Goal: Information Seeking & Learning: Find specific fact

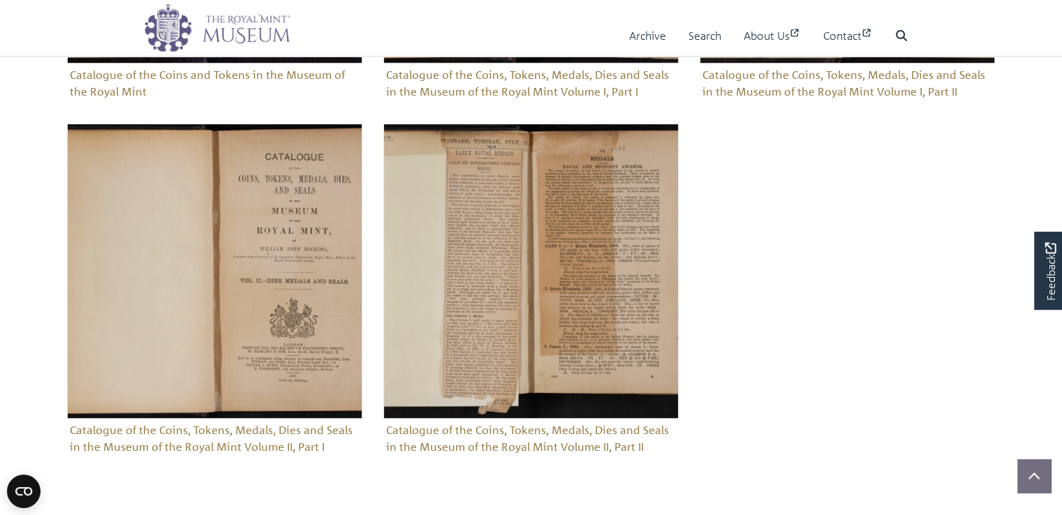
scroll to position [682, 0]
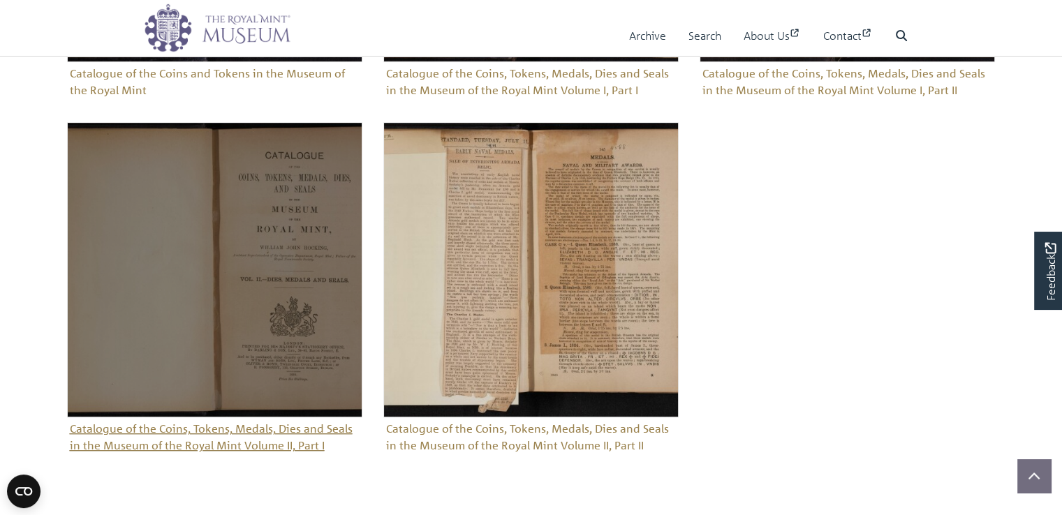
click at [265, 265] on img "Sub-collection" at bounding box center [214, 269] width 295 height 295
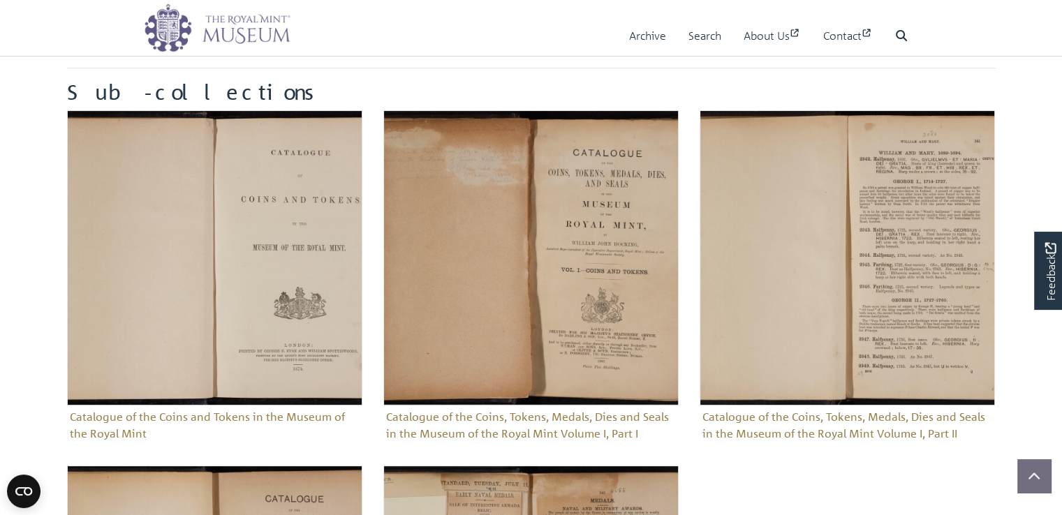
scroll to position [341, 0]
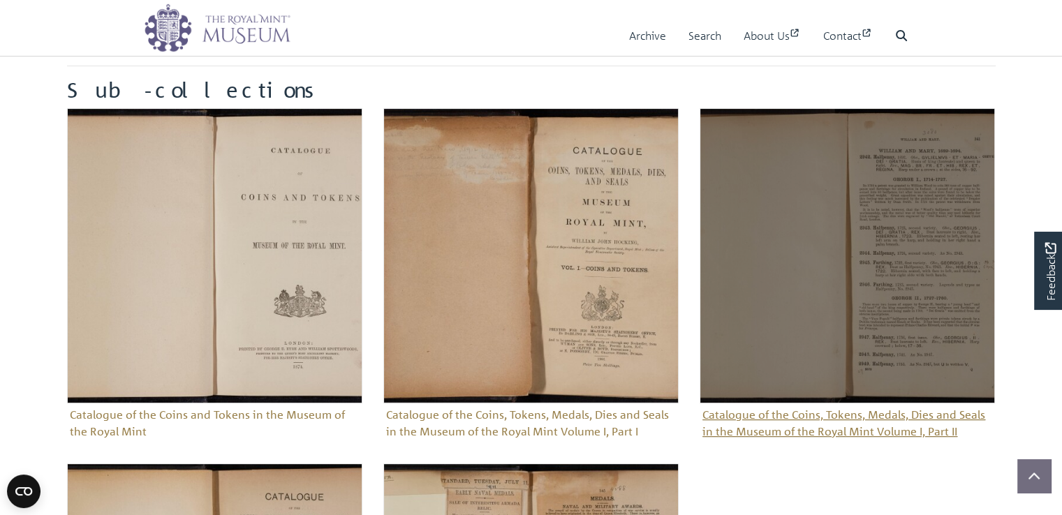
click at [847, 246] on img "Sub-collection" at bounding box center [847, 255] width 295 height 295
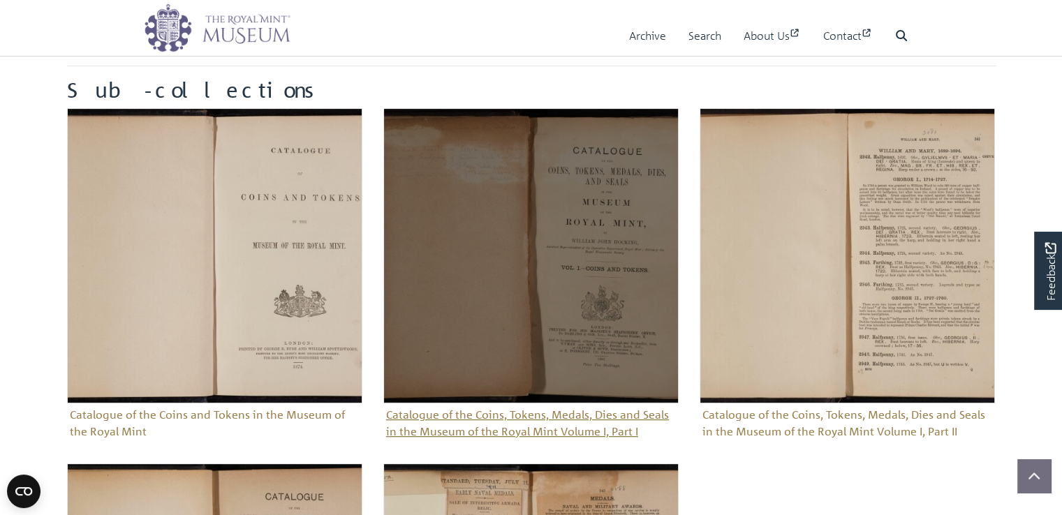
click at [501, 228] on img "Sub-collection" at bounding box center [530, 255] width 295 height 295
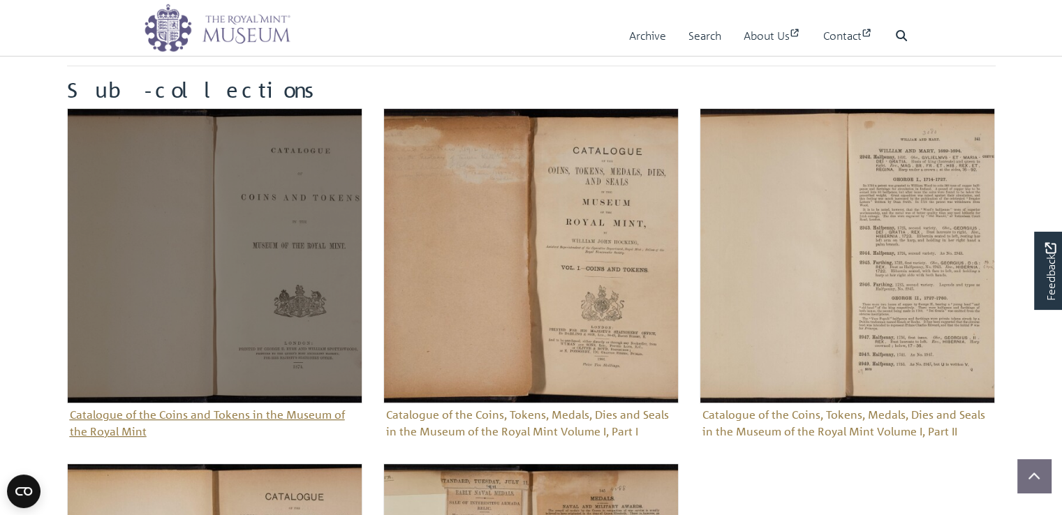
click at [195, 292] on img "Sub-collection" at bounding box center [214, 255] width 295 height 295
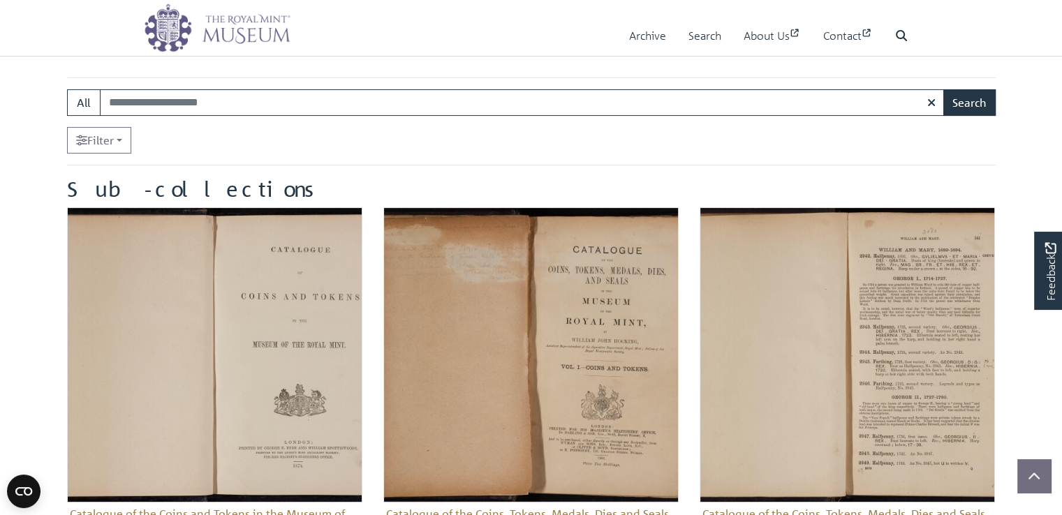
scroll to position [236, 0]
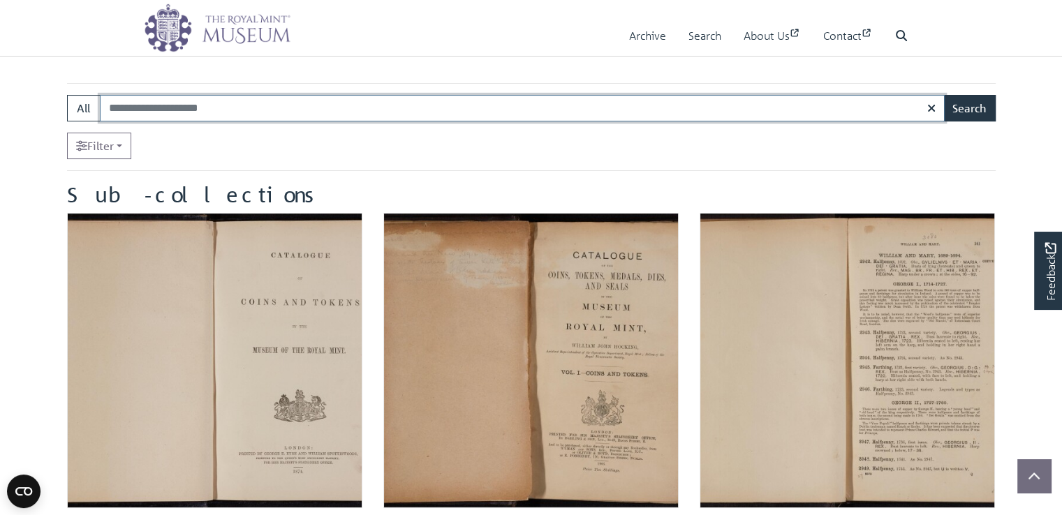
click at [343, 105] on input "Search:" at bounding box center [522, 108] width 845 height 27
click at [366, 146] on div "Filter" at bounding box center [531, 146] width 929 height 27
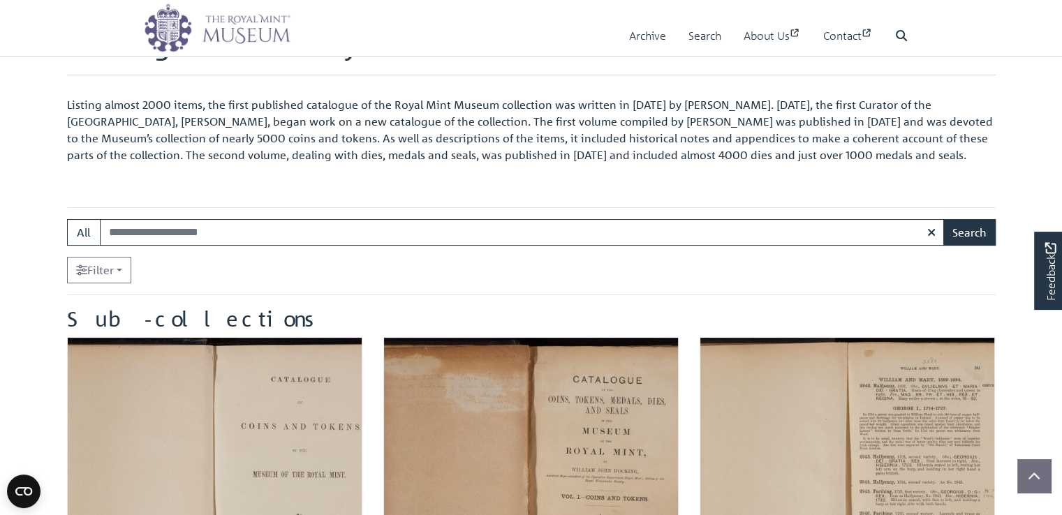
scroll to position [24, 0]
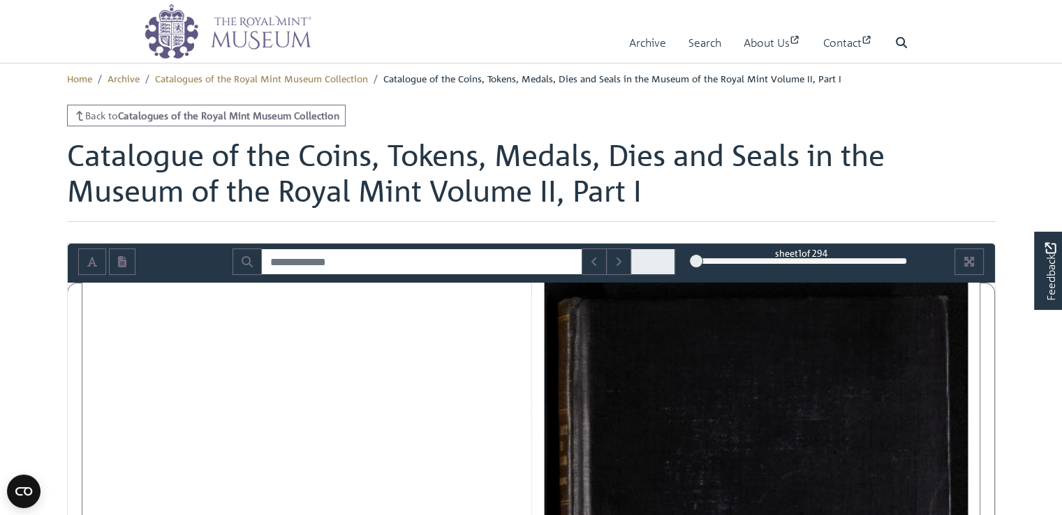
click at [652, 260] on span at bounding box center [652, 262] width 45 height 27
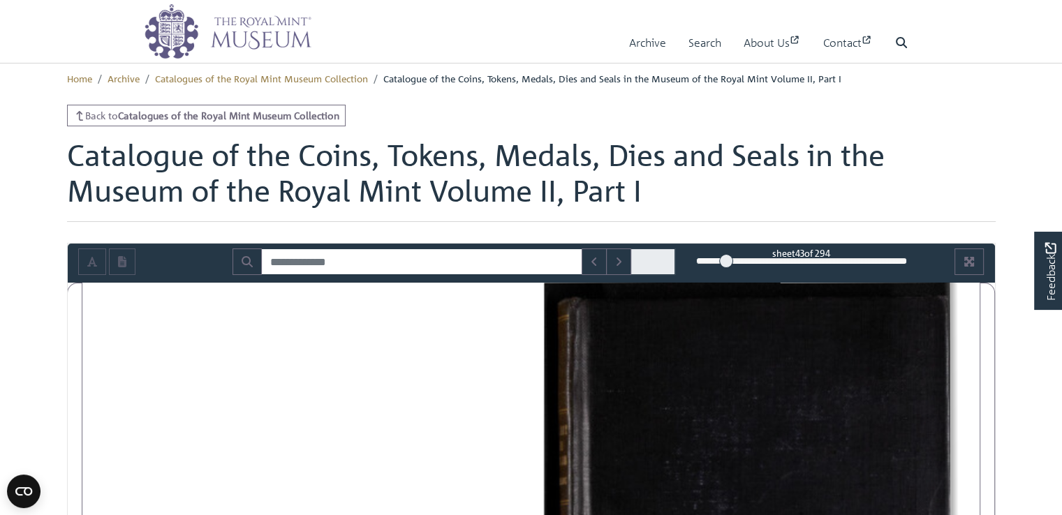
click at [726, 258] on div "43" at bounding box center [801, 261] width 211 height 14
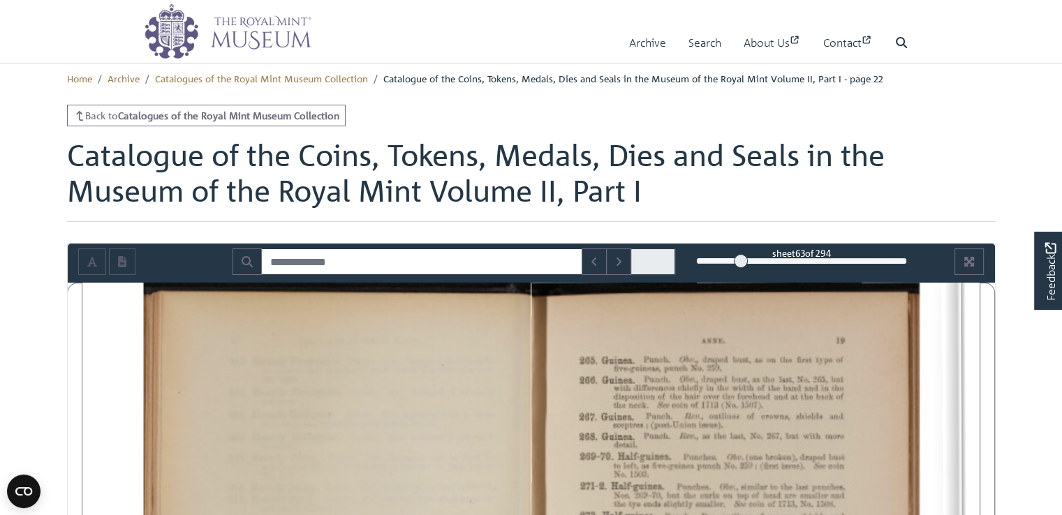
click at [741, 260] on div "63" at bounding box center [801, 261] width 211 height 14
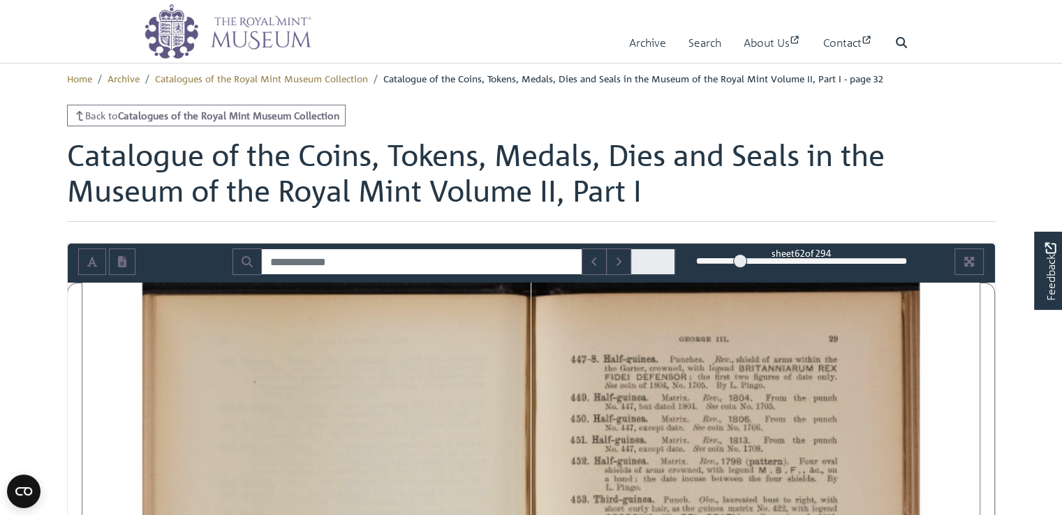
click at [760, 260] on div "62" at bounding box center [801, 261] width 211 height 14
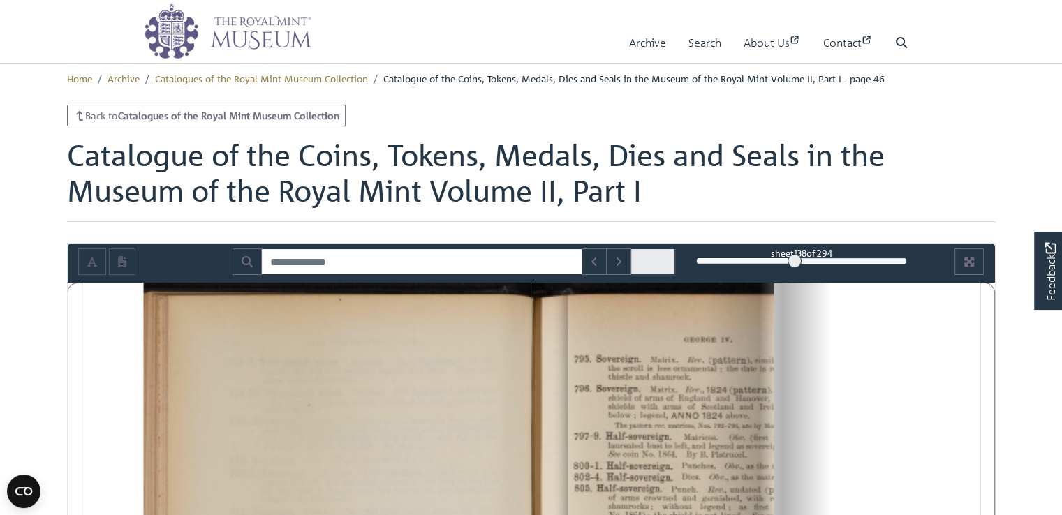
click at [795, 260] on div "138" at bounding box center [801, 261] width 211 height 14
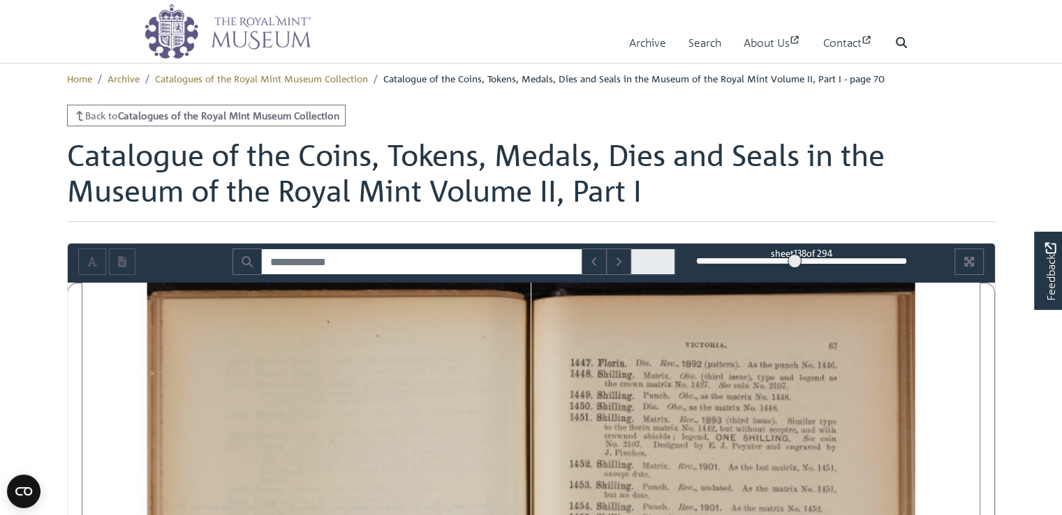
click at [819, 260] on div "138" at bounding box center [801, 261] width 211 height 14
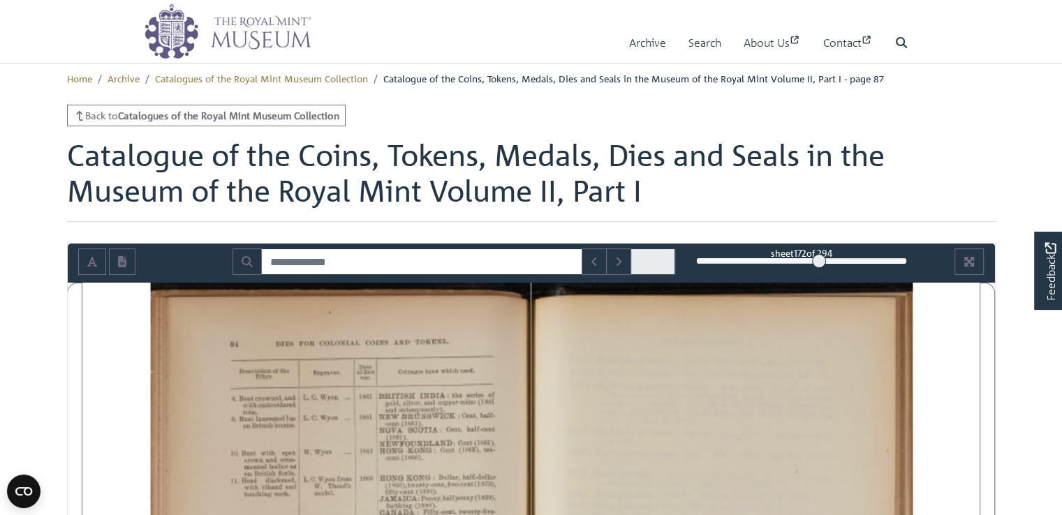
click at [855, 263] on div "172" at bounding box center [801, 261] width 211 height 14
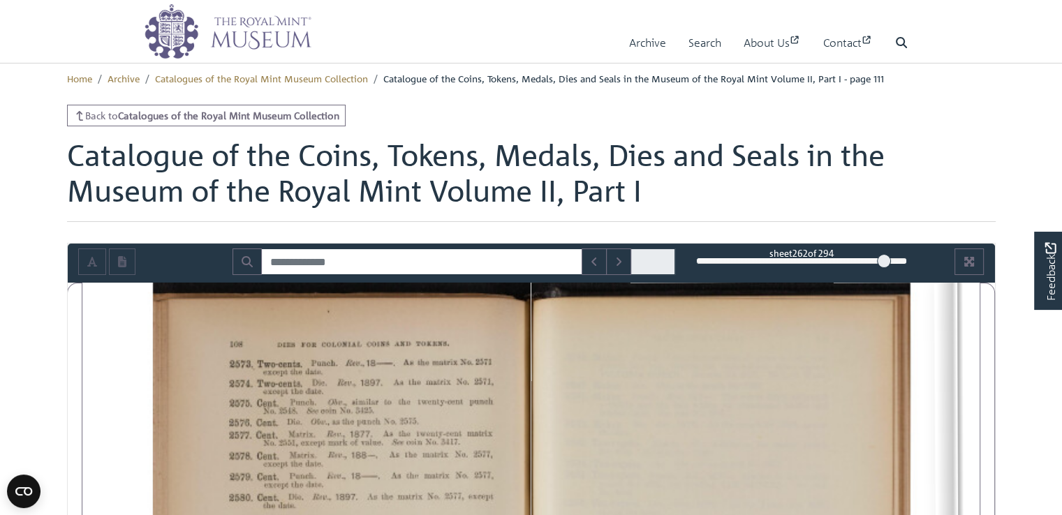
click at [884, 260] on div "262" at bounding box center [801, 261] width 211 height 14
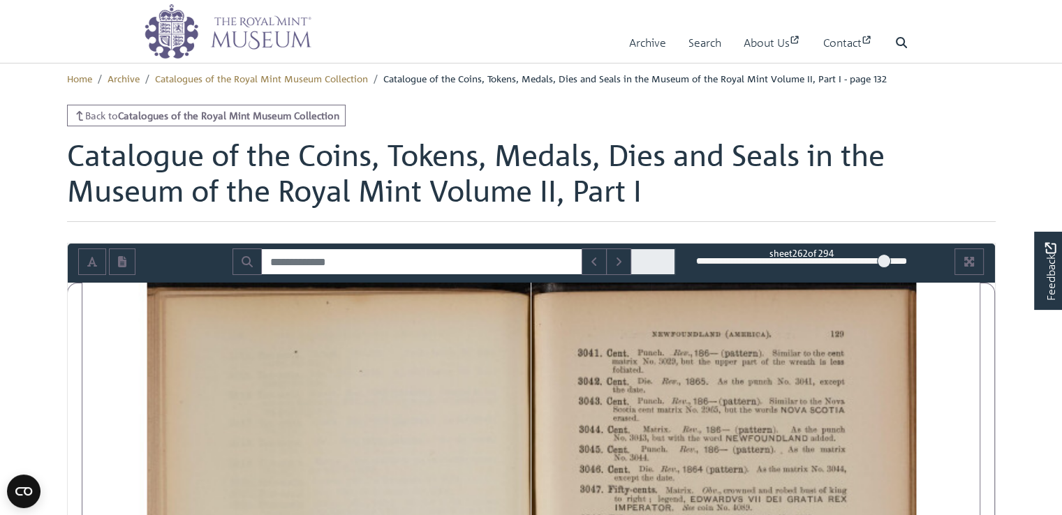
click at [894, 260] on div "262" at bounding box center [801, 261] width 211 height 14
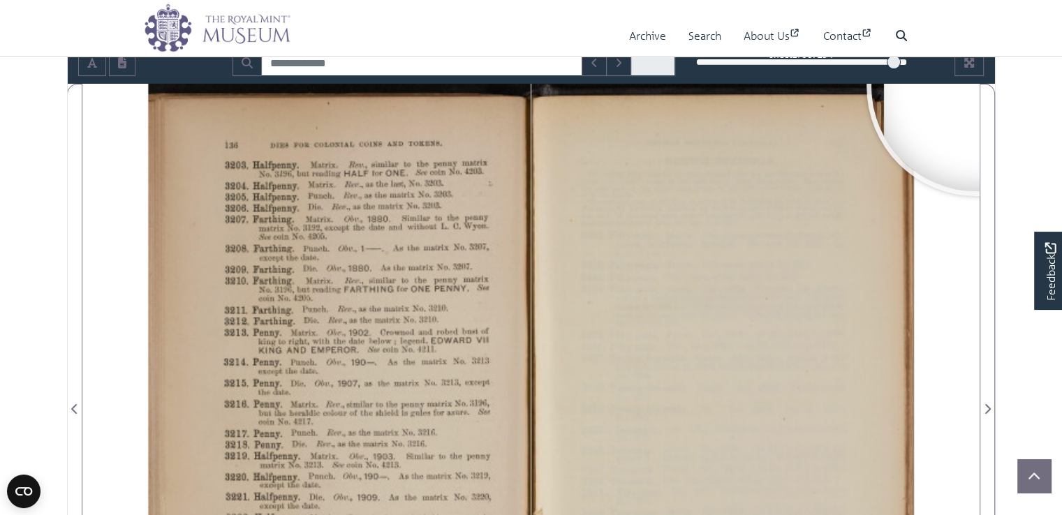
scroll to position [113, 0]
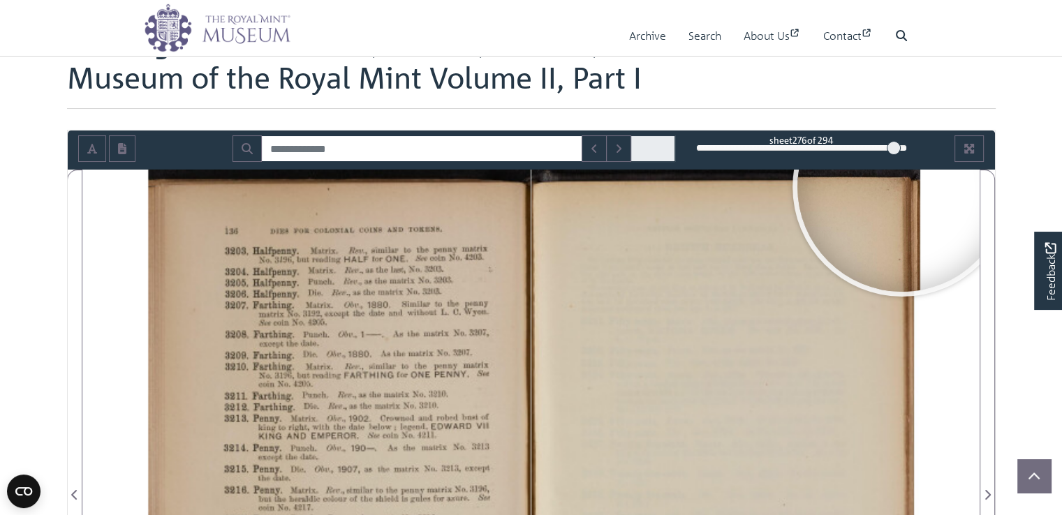
click at [901, 147] on div "276" at bounding box center [801, 148] width 211 height 14
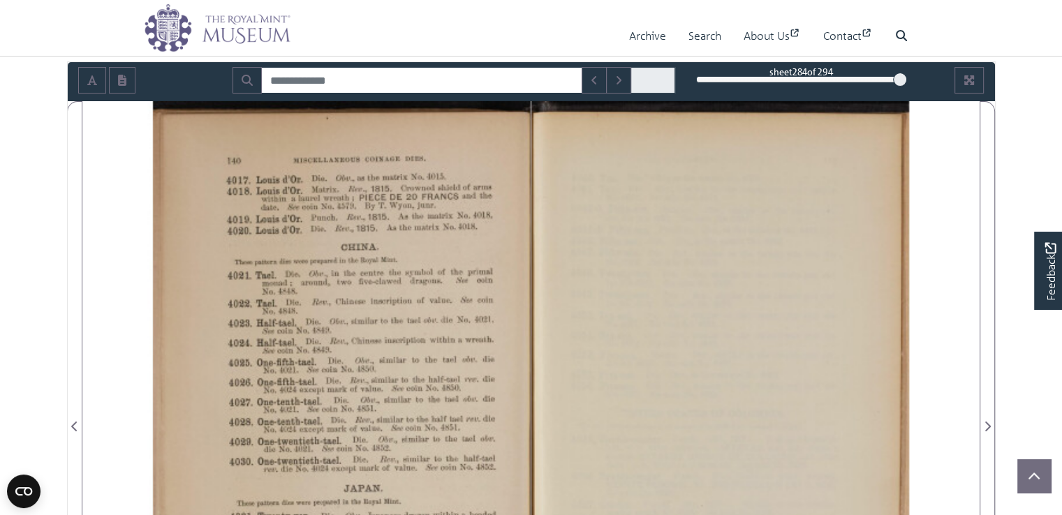
scroll to position [179, 0]
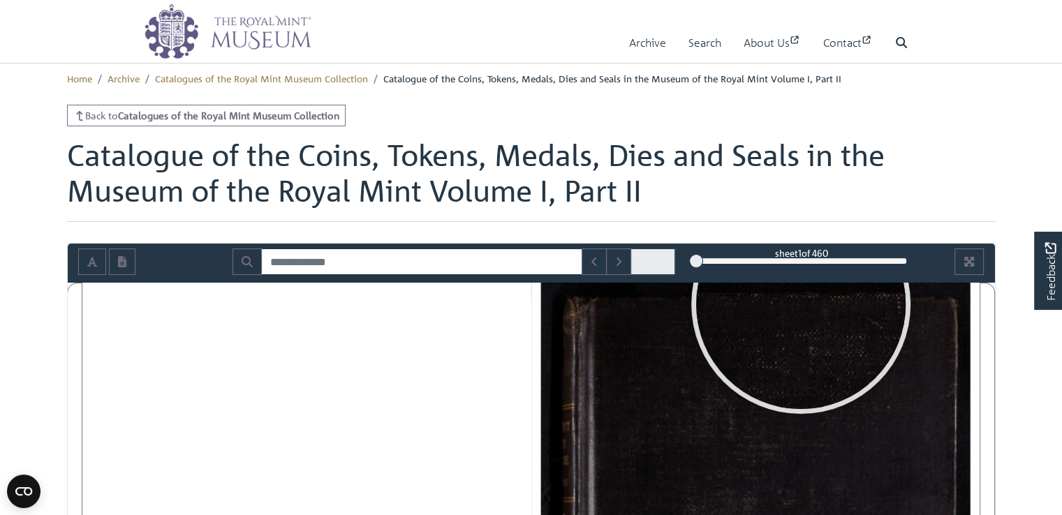
click at [788, 259] on div "1" at bounding box center [801, 261] width 211 height 14
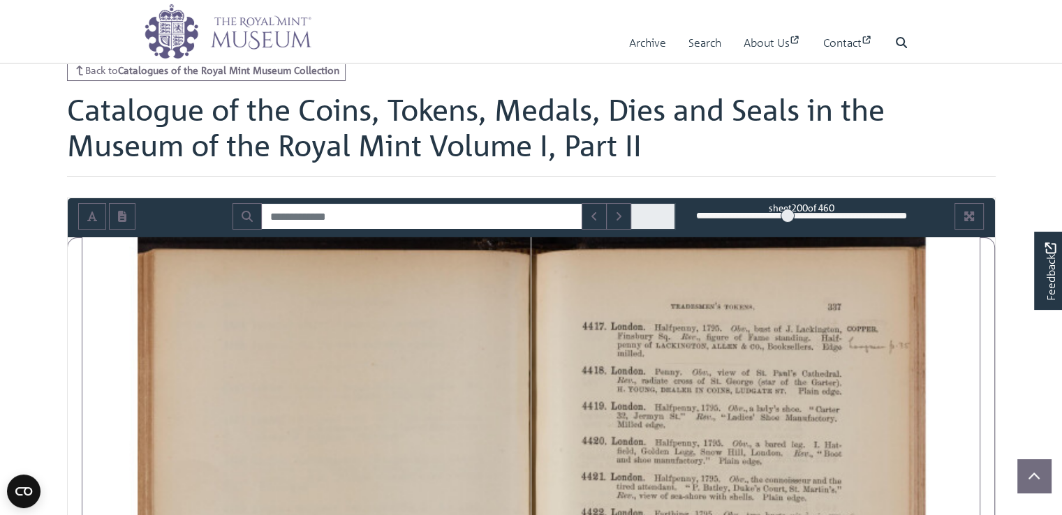
scroll to position [70, 0]
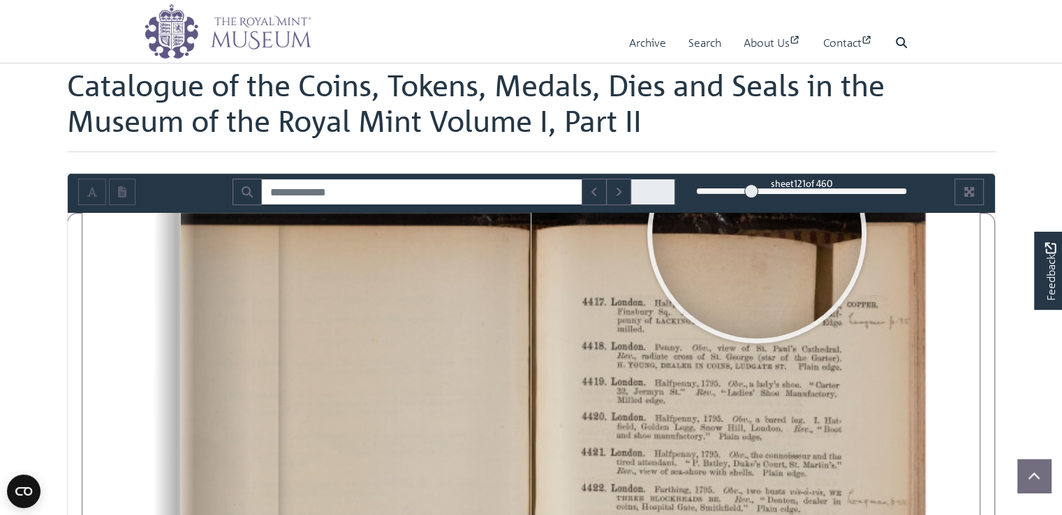
click at [751, 192] on div "121" at bounding box center [801, 191] width 211 height 14
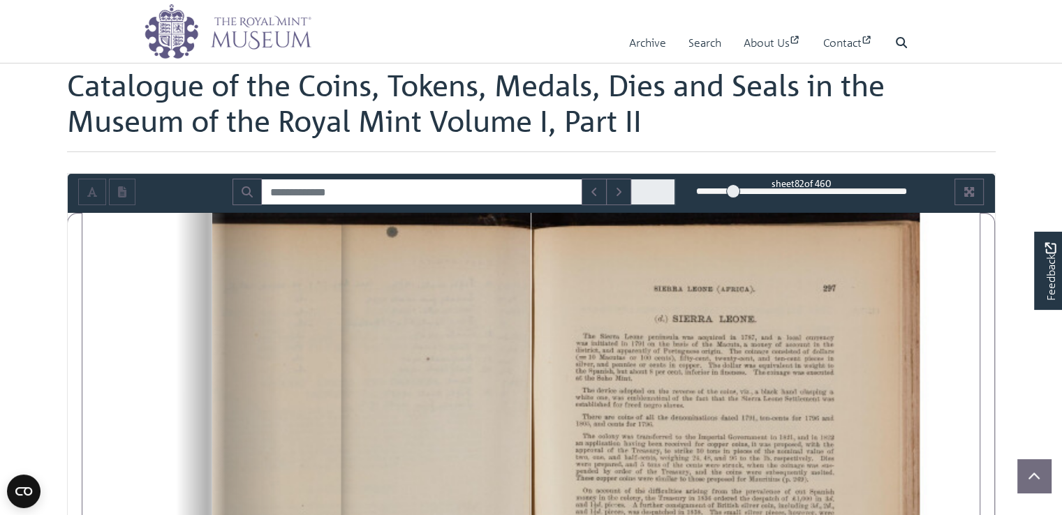
click at [733, 192] on div "82" at bounding box center [801, 191] width 211 height 14
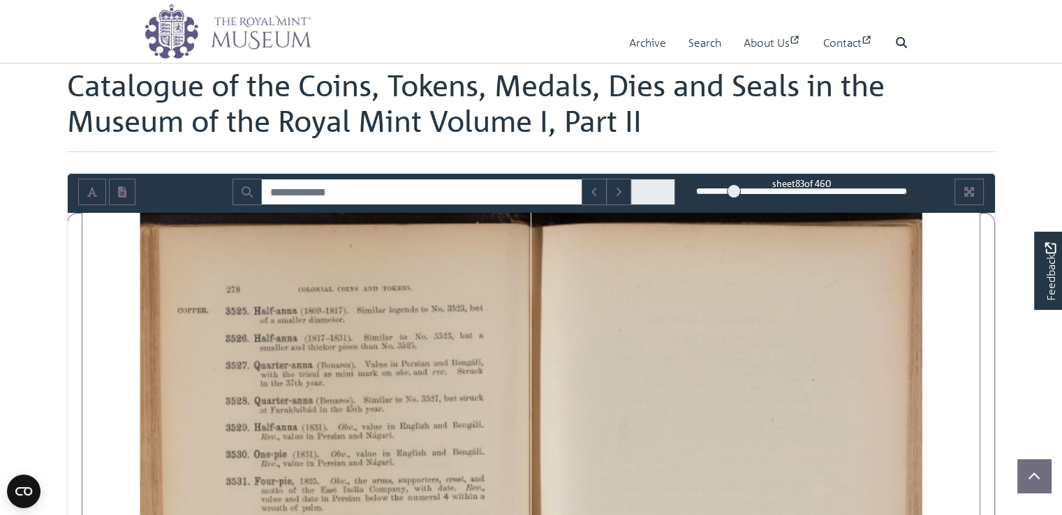
click at [716, 190] on div "83" at bounding box center [801, 191] width 211 height 14
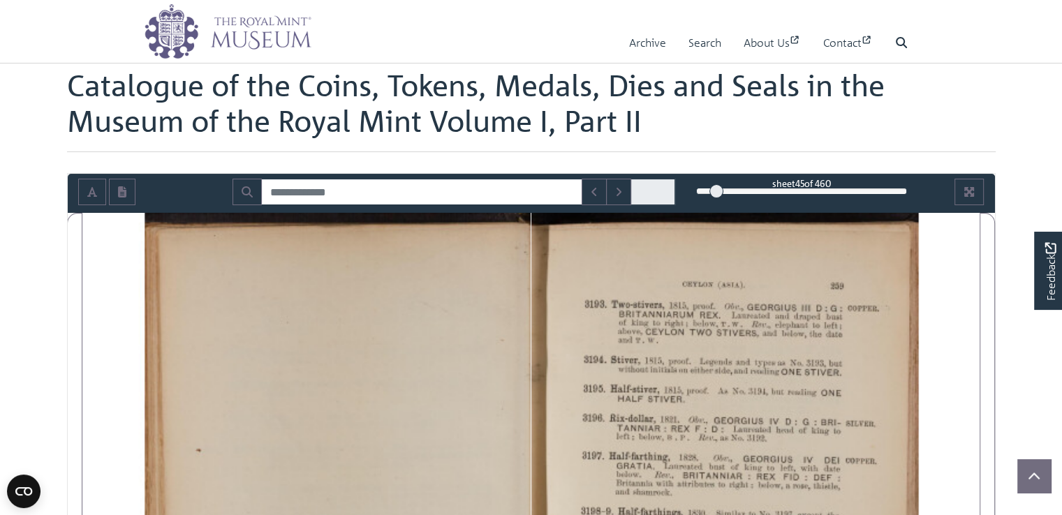
click at [707, 189] on div "45" at bounding box center [801, 191] width 211 height 14
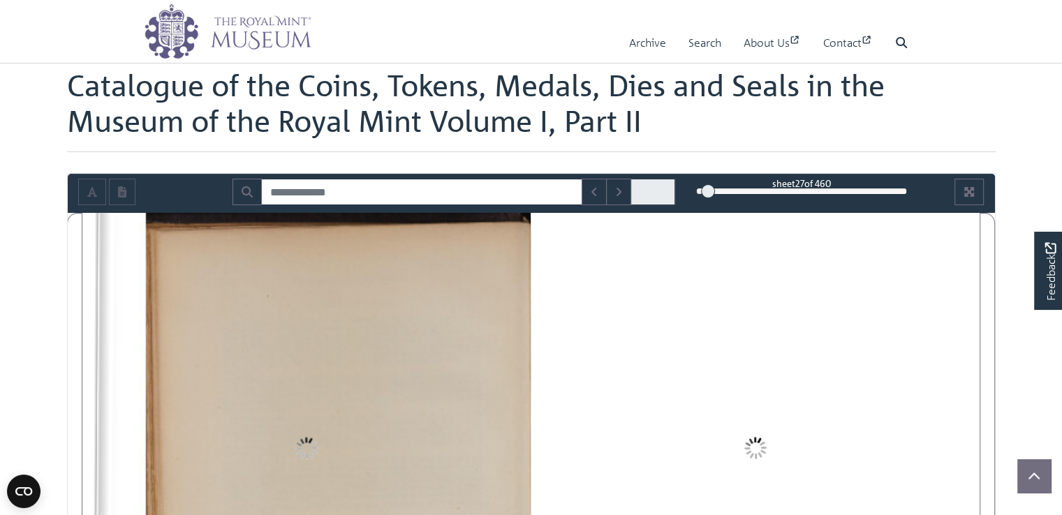
drag, startPoint x: 709, startPoint y: 192, endPoint x: 702, endPoint y: 192, distance: 7.7
click at [702, 192] on div at bounding box center [708, 191] width 14 height 14
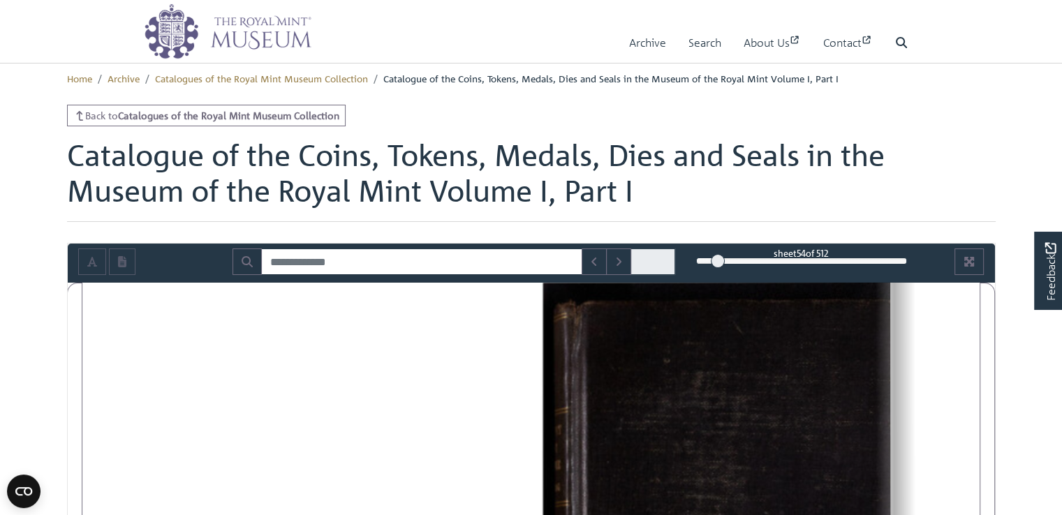
click at [718, 260] on div "54" at bounding box center [801, 261] width 211 height 14
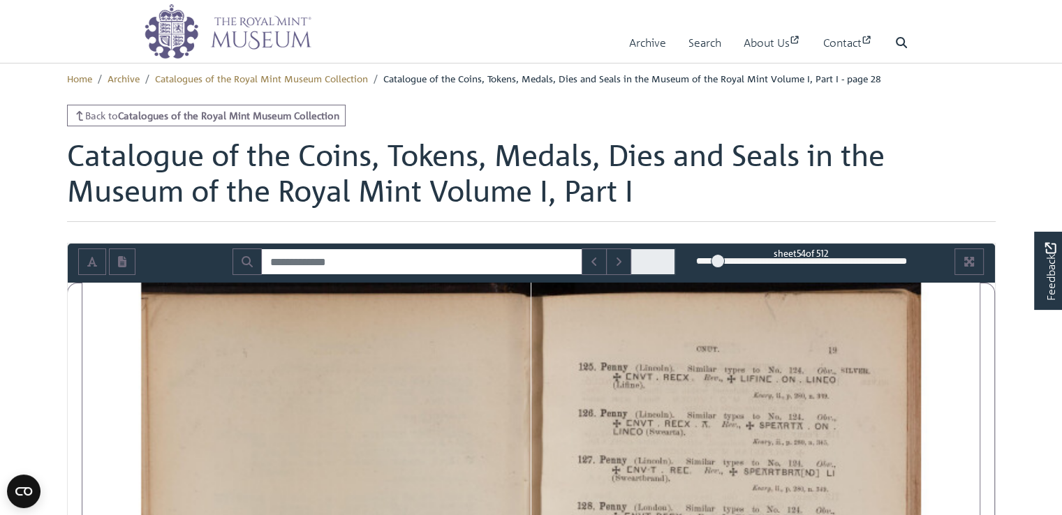
click at [762, 259] on div "54" at bounding box center [801, 261] width 211 height 14
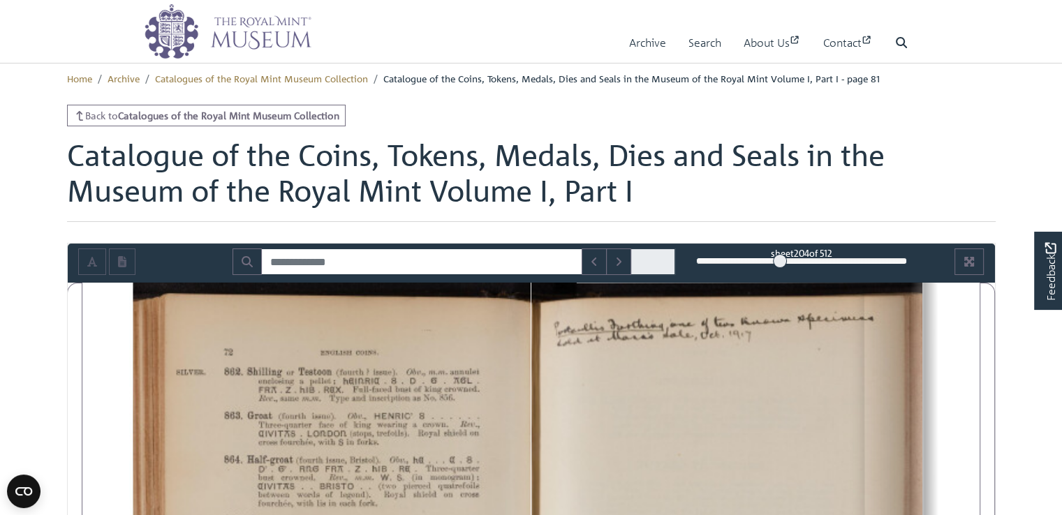
click at [780, 260] on div "204" at bounding box center [801, 261] width 211 height 14
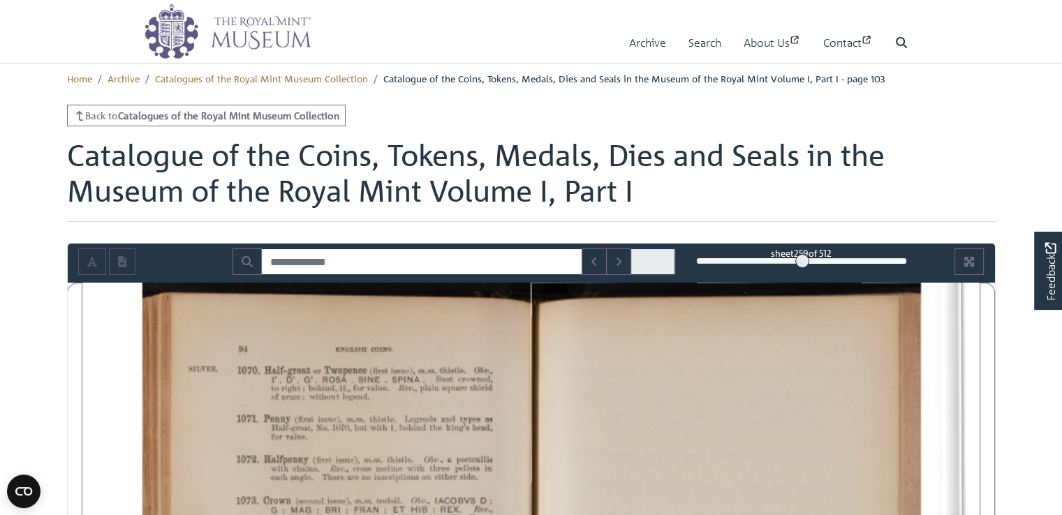
click at [802, 260] on div "259" at bounding box center [801, 261] width 211 height 14
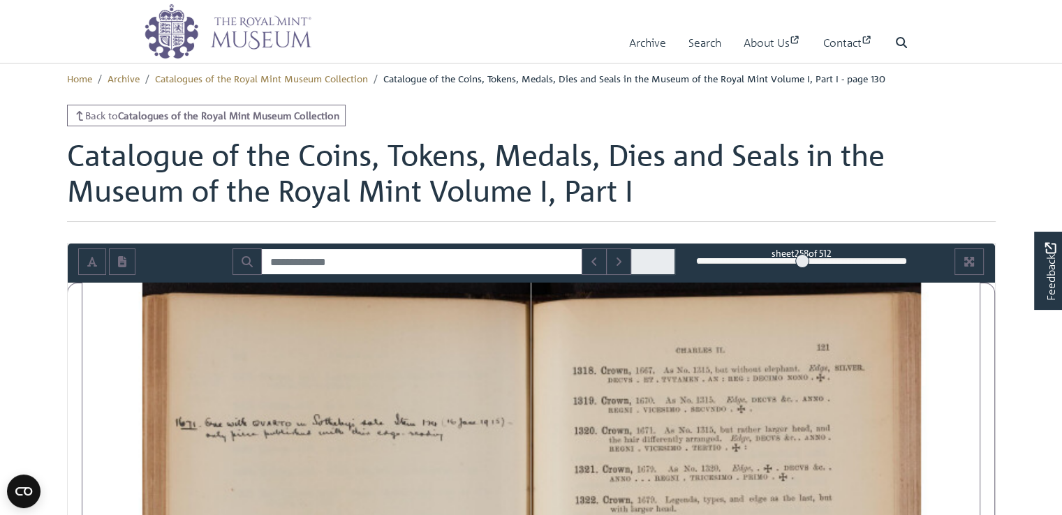
click at [820, 260] on div "258" at bounding box center [801, 261] width 211 height 14
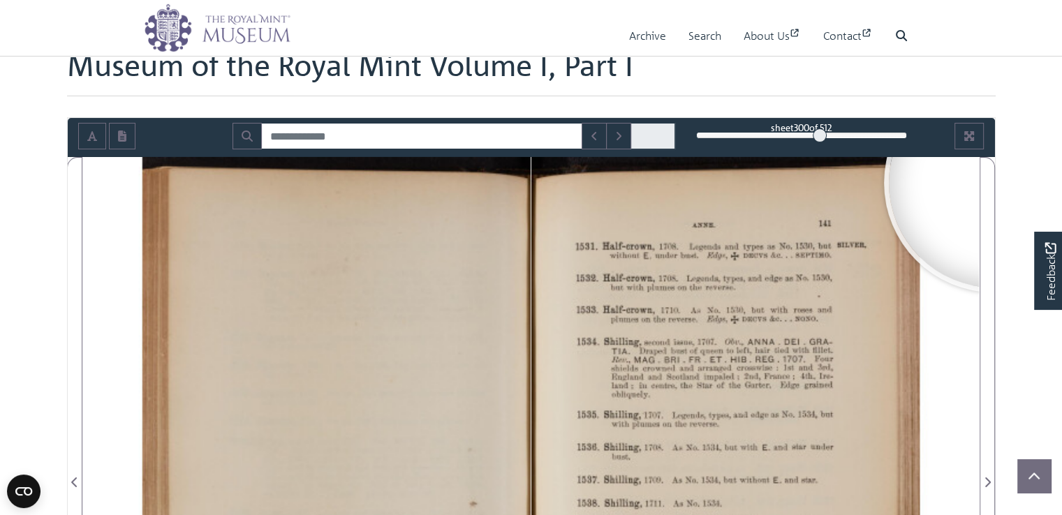
scroll to position [128, 0]
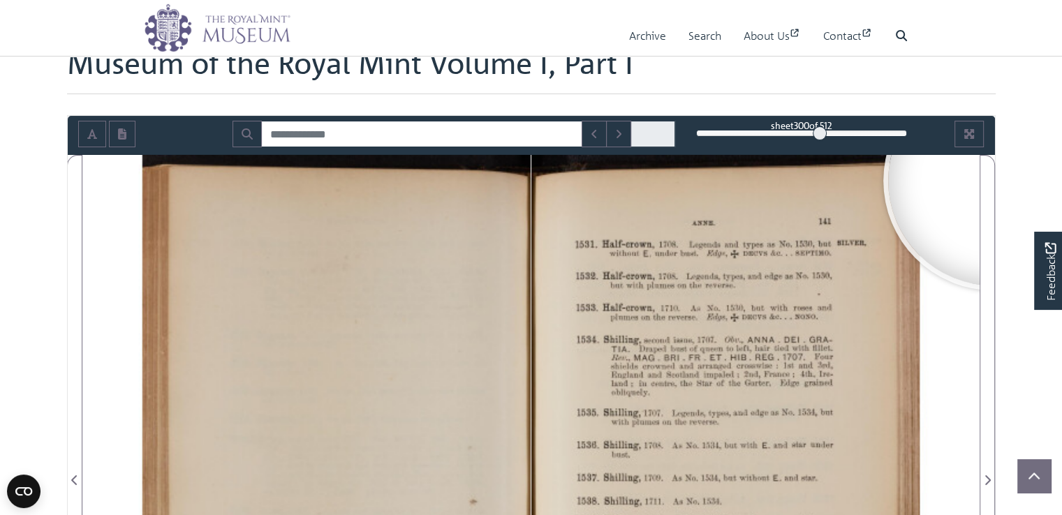
click at [644, 135] on span at bounding box center [652, 134] width 45 height 27
click at [810, 135] on div "300" at bounding box center [801, 133] width 211 height 14
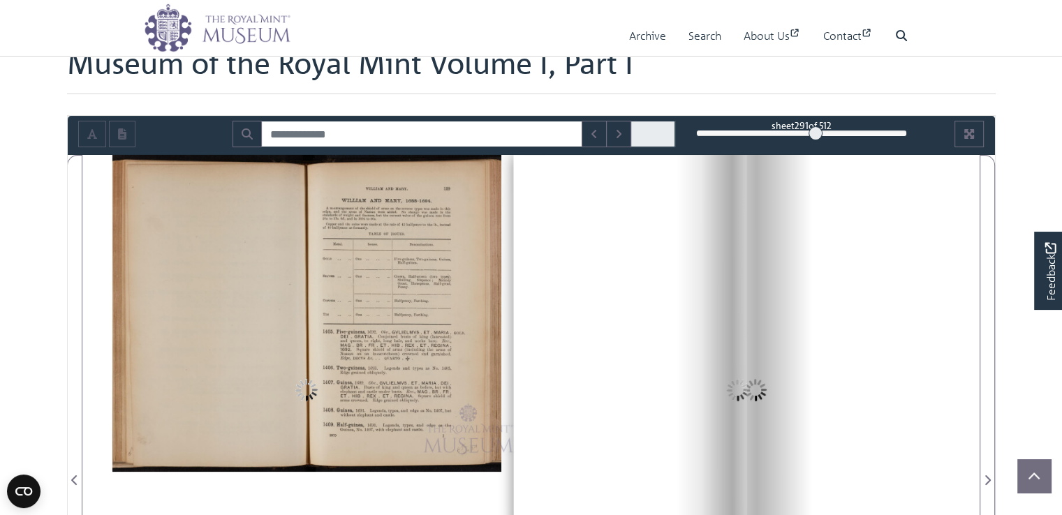
click at [815, 132] on div at bounding box center [815, 133] width 14 height 14
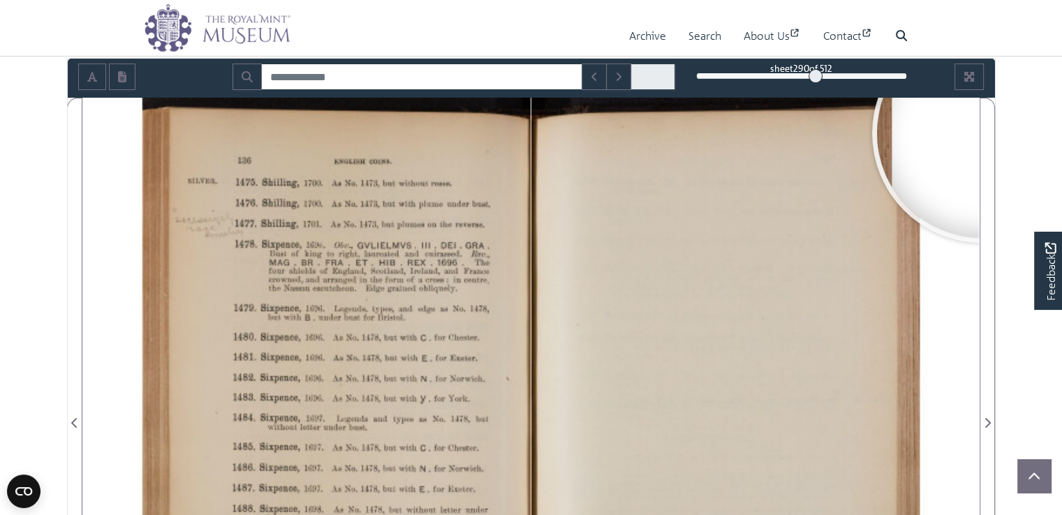
scroll to position [200, 0]
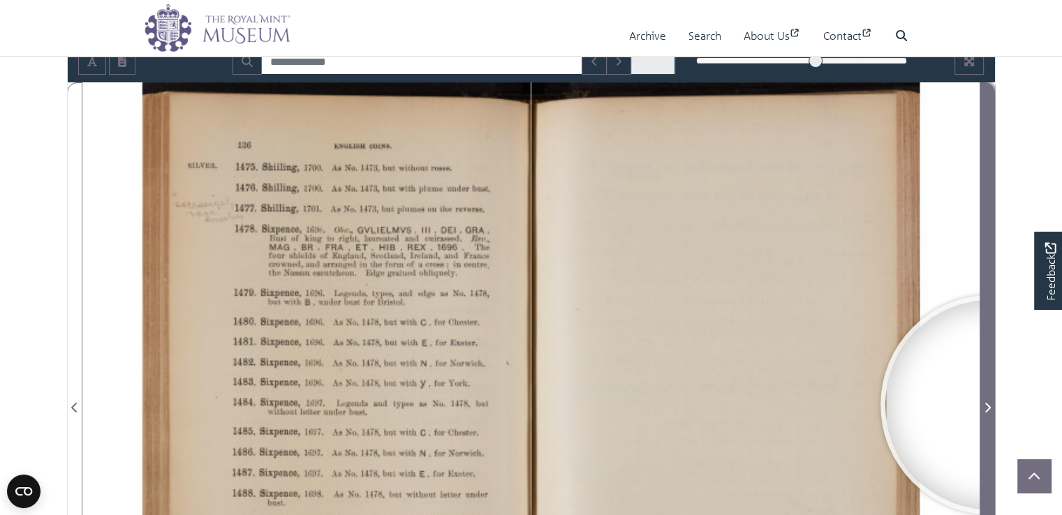
click at [990, 404] on icon "Next Page" at bounding box center [987, 407] width 7 height 11
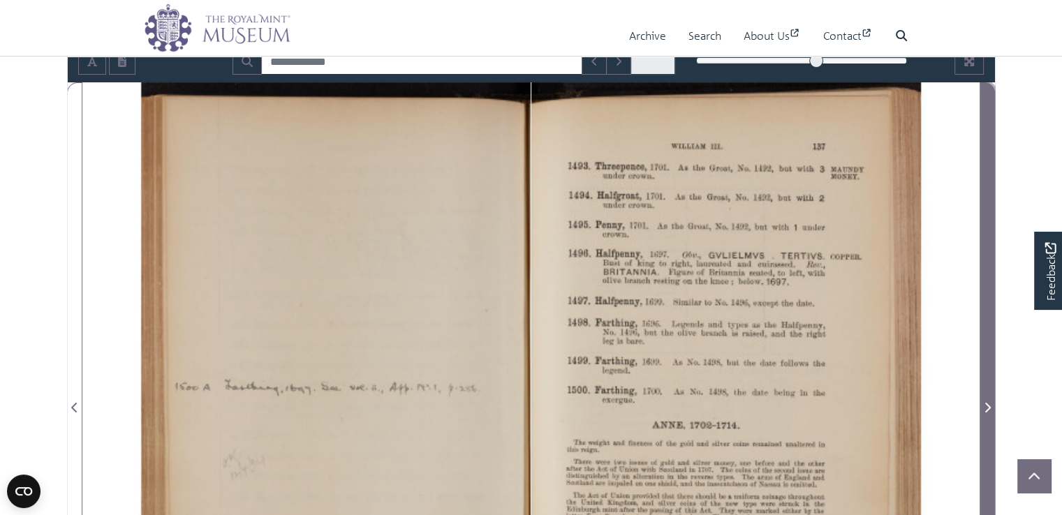
click at [990, 404] on icon "Next Page" at bounding box center [987, 407] width 7 height 11
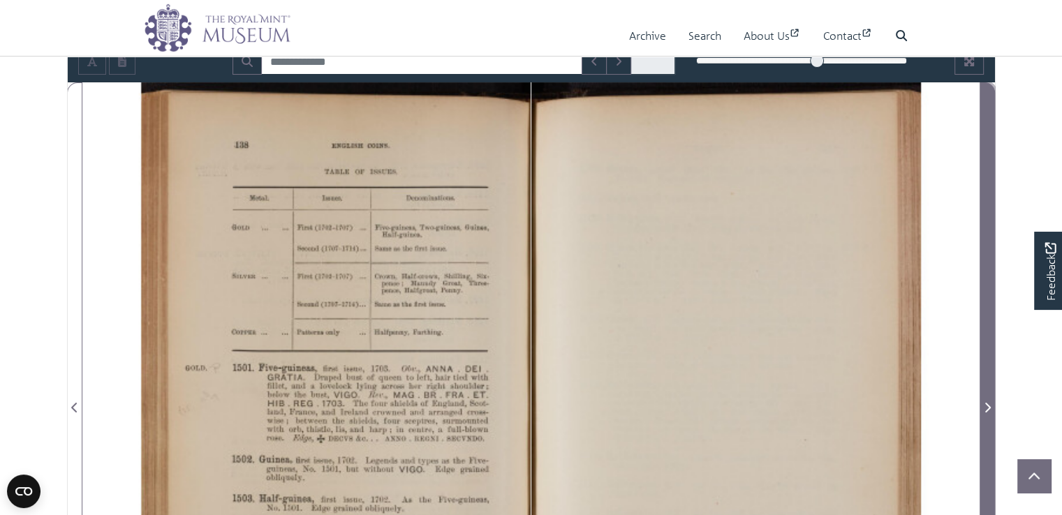
click at [990, 404] on icon "Next Page" at bounding box center [987, 407] width 7 height 11
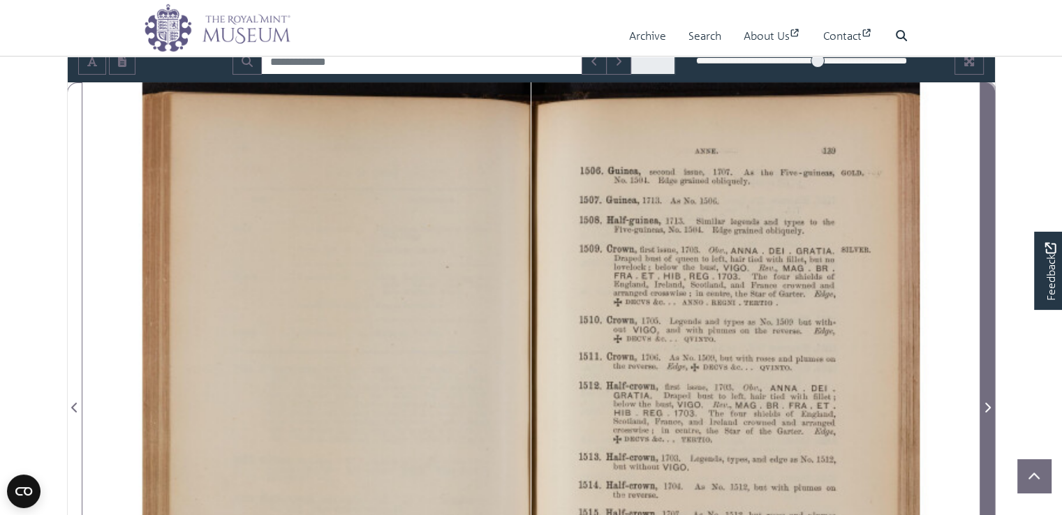
click at [990, 404] on icon "Next Page" at bounding box center [987, 407] width 7 height 11
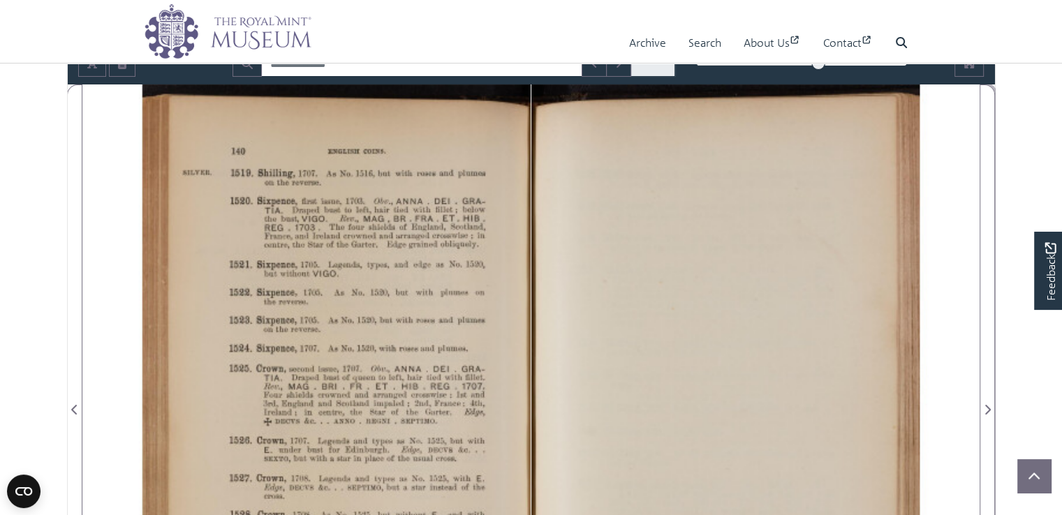
scroll to position [18, 0]
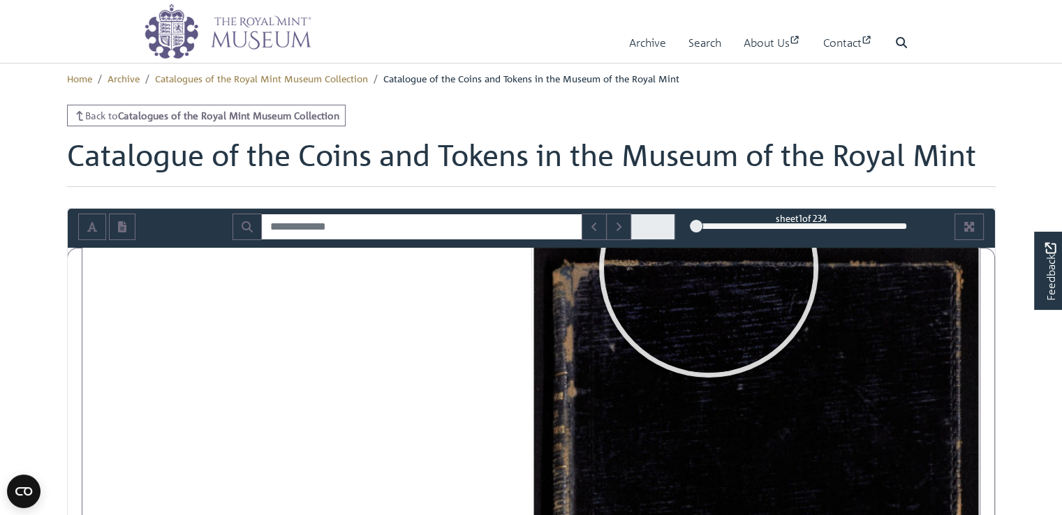
click at [754, 226] on div "1" at bounding box center [801, 226] width 211 height 14
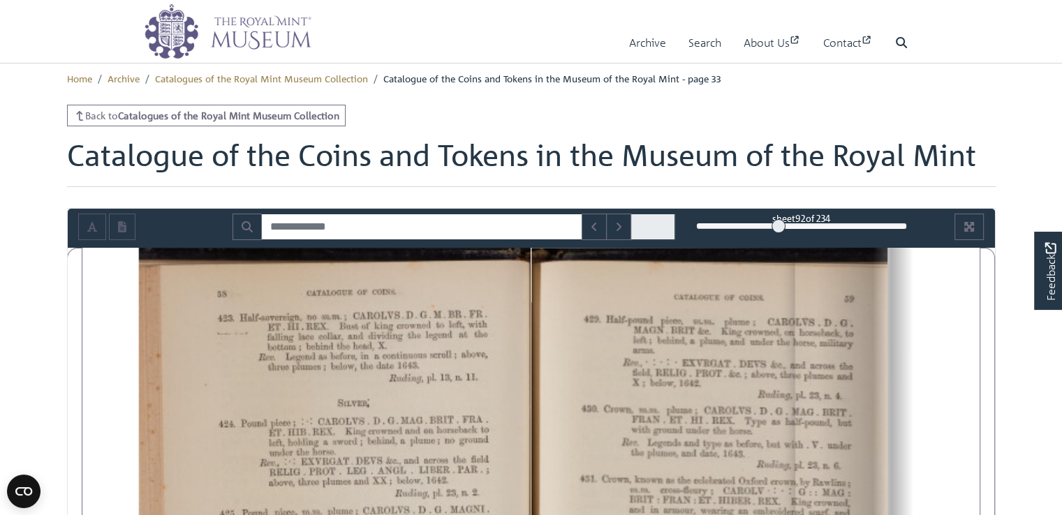
click at [778, 224] on div "92" at bounding box center [801, 226] width 211 height 14
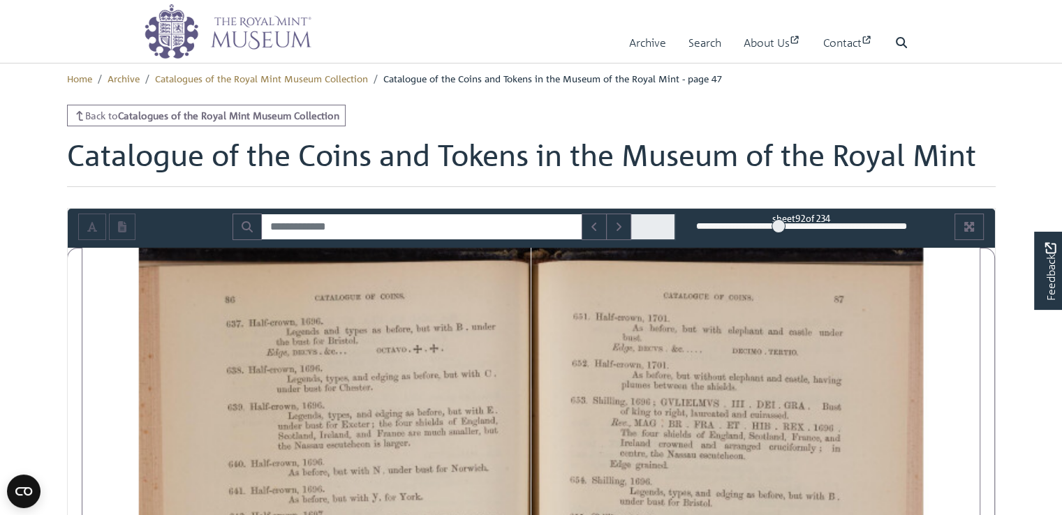
click at [813, 227] on div "92" at bounding box center [801, 226] width 211 height 14
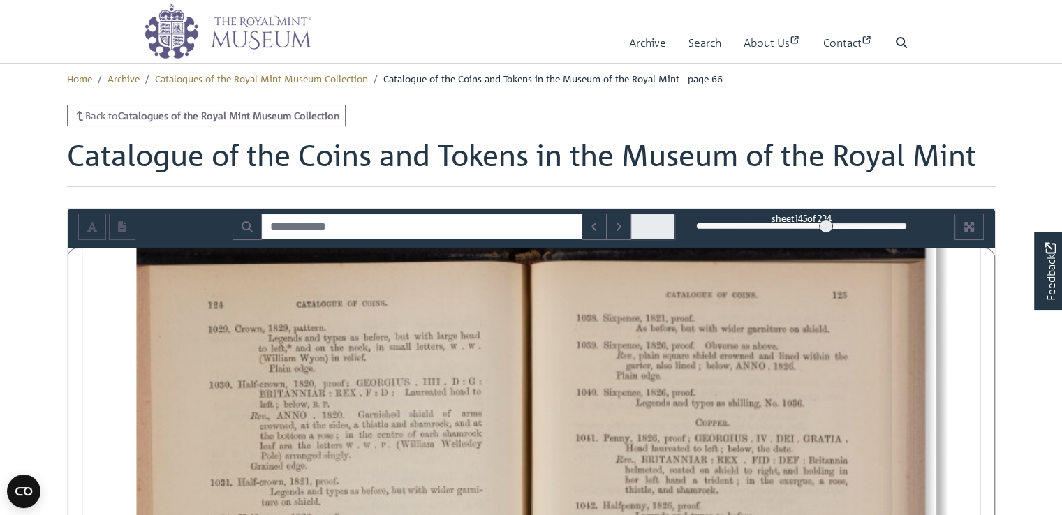
click at [826, 227] on div "145" at bounding box center [801, 226] width 211 height 14
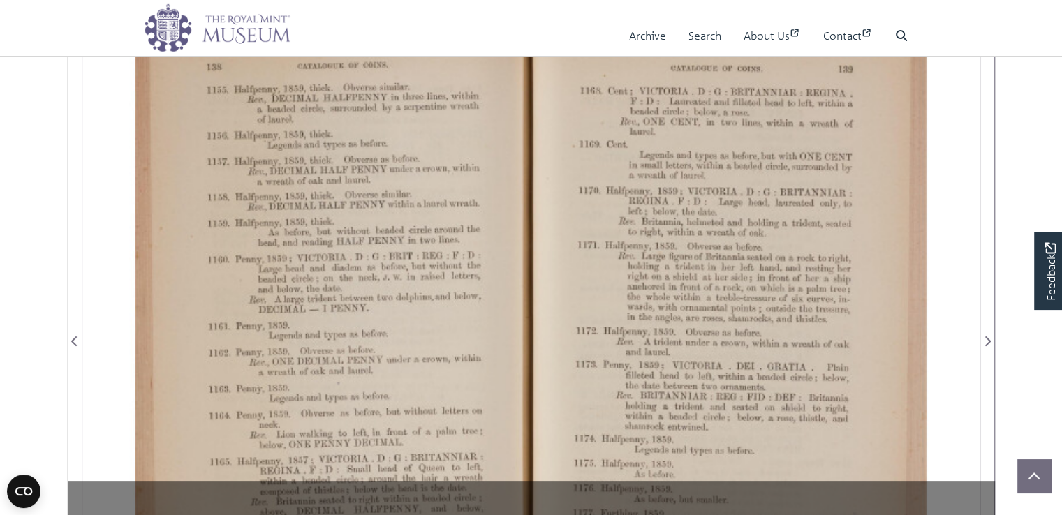
scroll to position [227, 0]
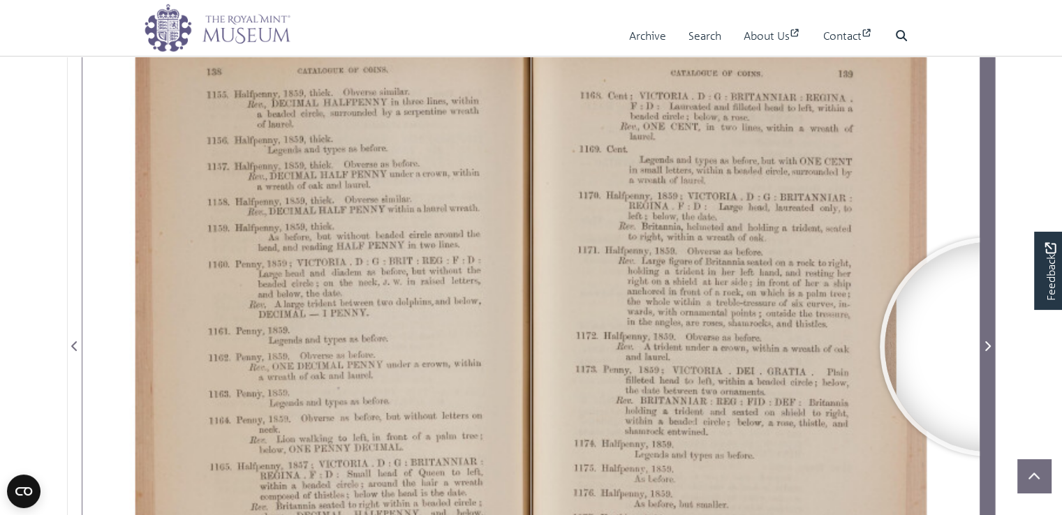
click at [989, 346] on icon "Next Page" at bounding box center [988, 346] width 6 height 10
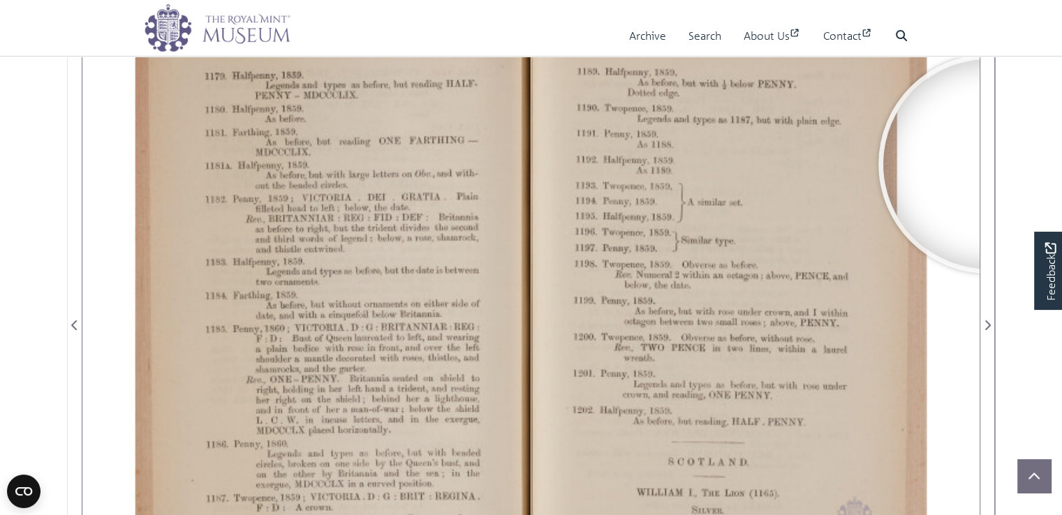
scroll to position [298, 0]
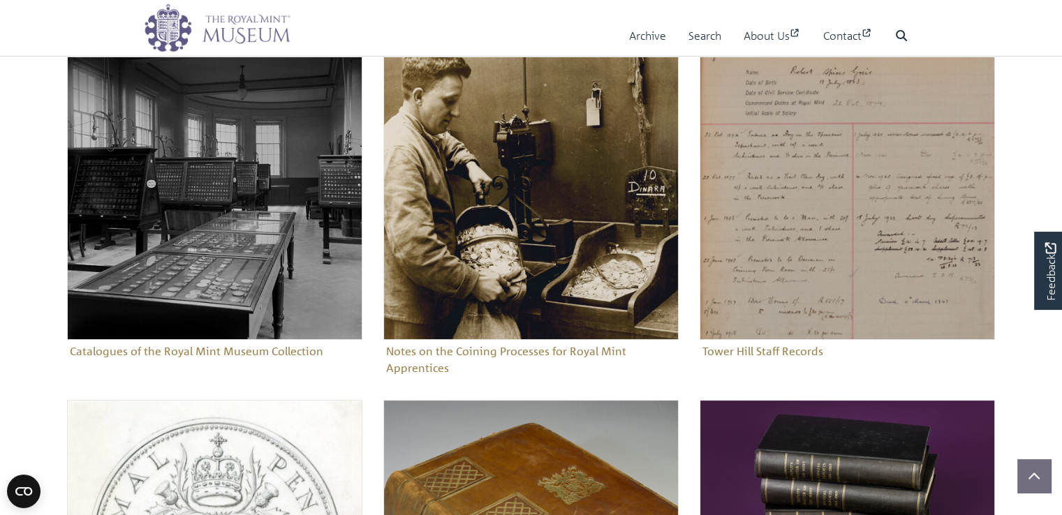
scroll to position [121, 0]
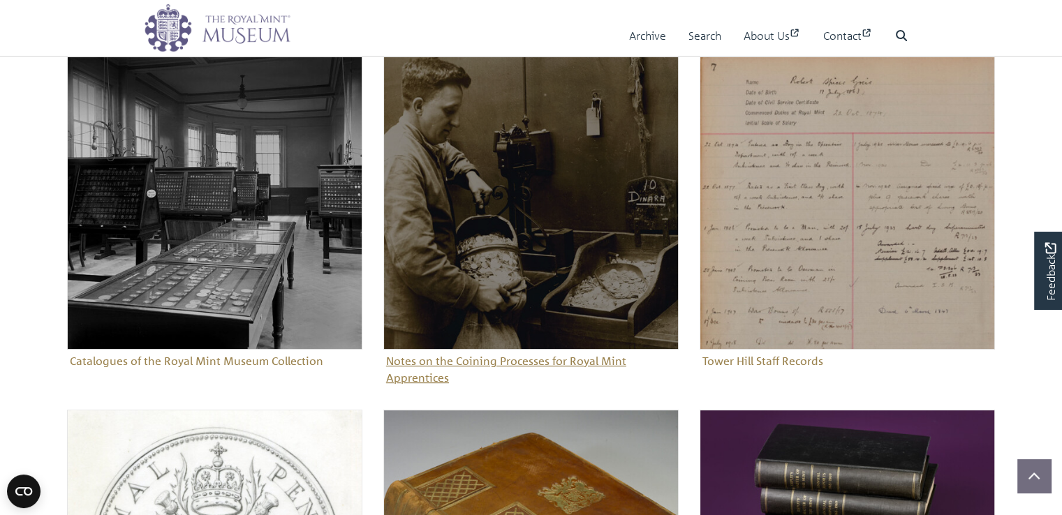
click at [577, 215] on img "Sub-collection" at bounding box center [530, 201] width 295 height 295
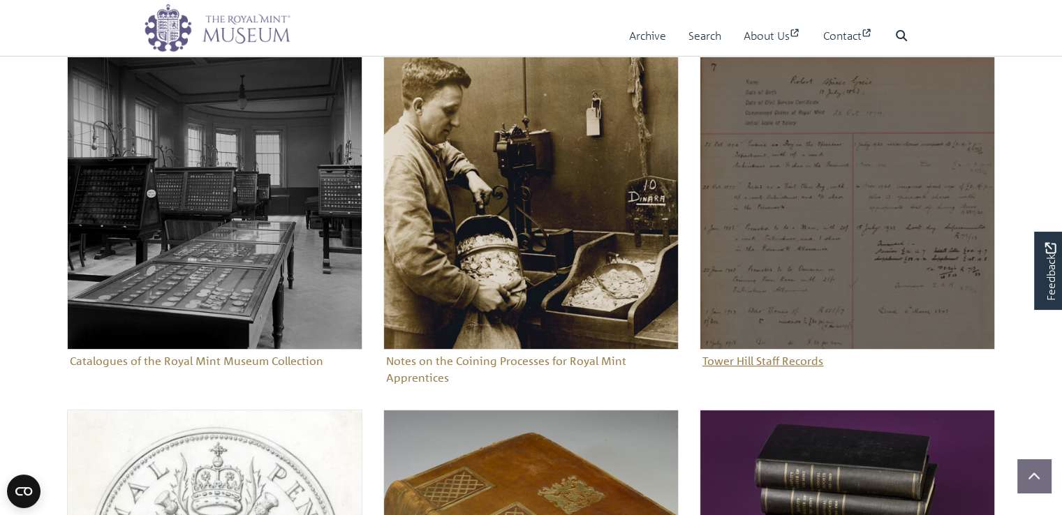
click at [785, 266] on img "Sub-collection" at bounding box center [847, 201] width 295 height 295
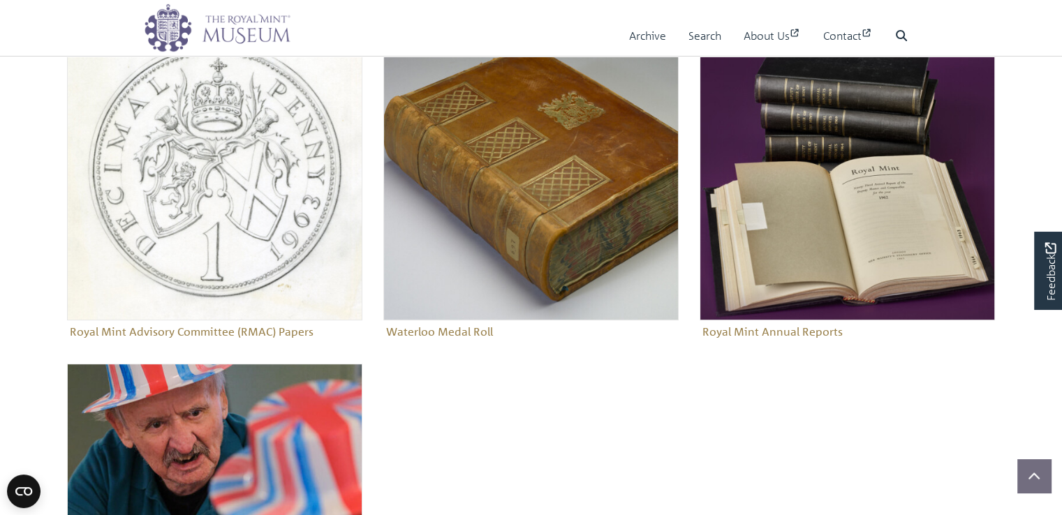
scroll to position [487, 0]
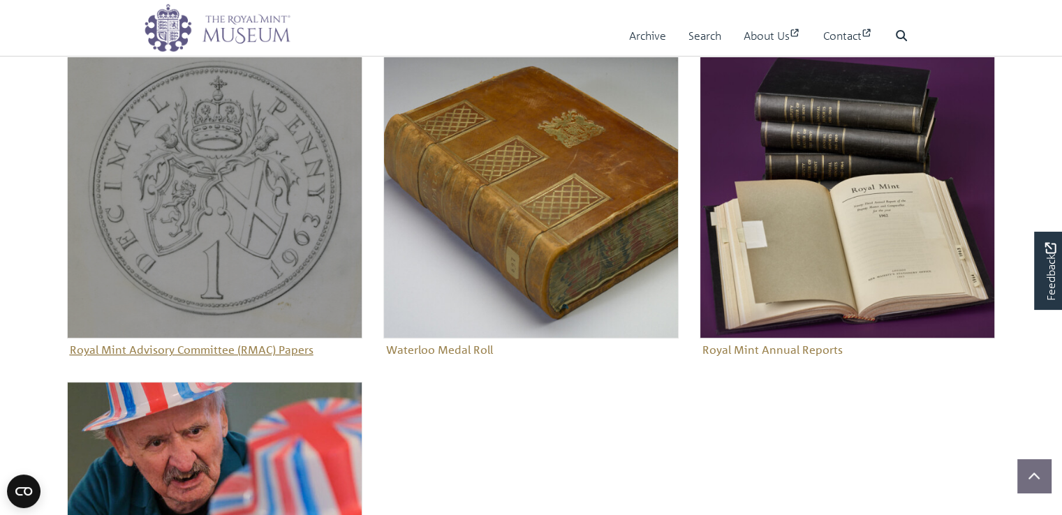
click at [279, 204] on img "Sub-collection" at bounding box center [214, 190] width 295 height 295
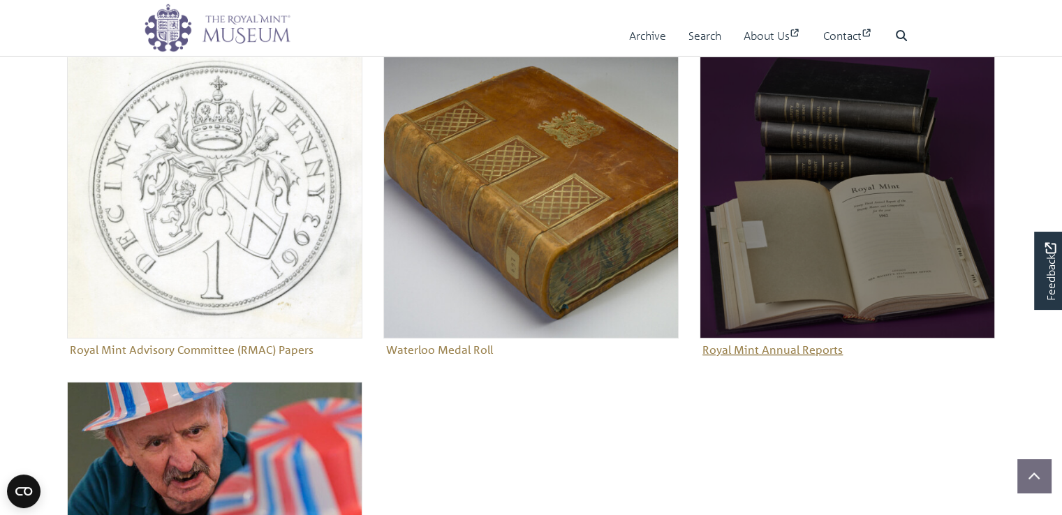
click at [818, 249] on img "Sub-collection" at bounding box center [847, 190] width 295 height 295
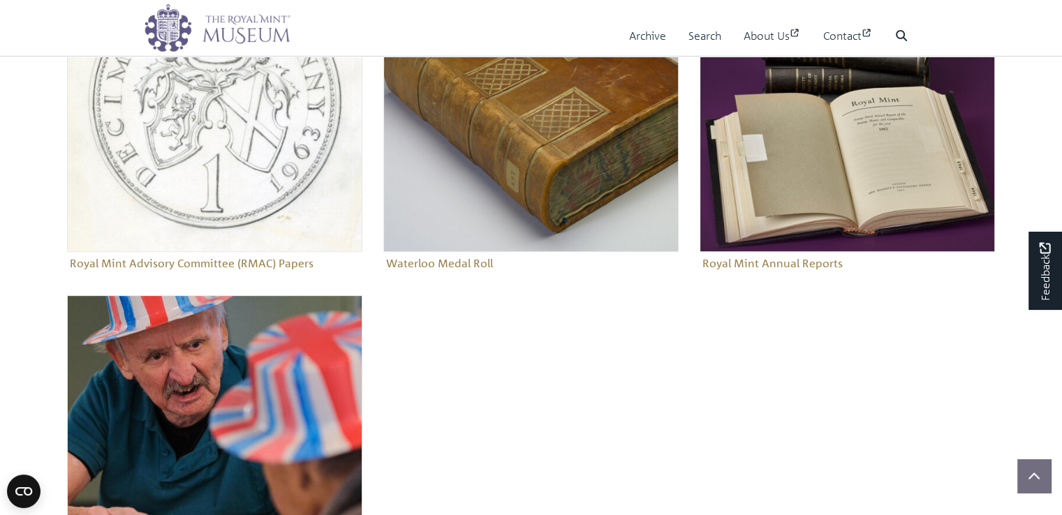
scroll to position [499, 0]
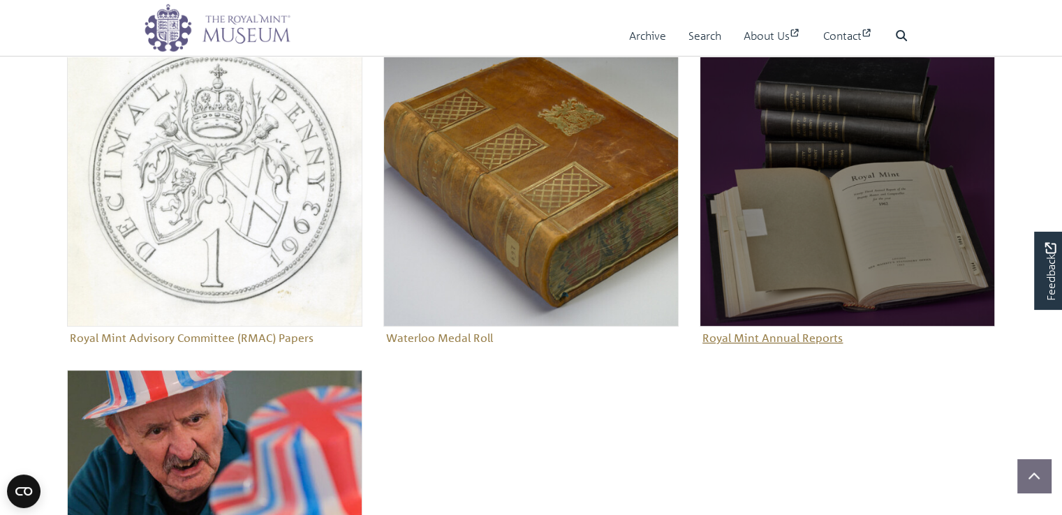
click at [874, 253] on img "Sub-collection" at bounding box center [847, 178] width 295 height 295
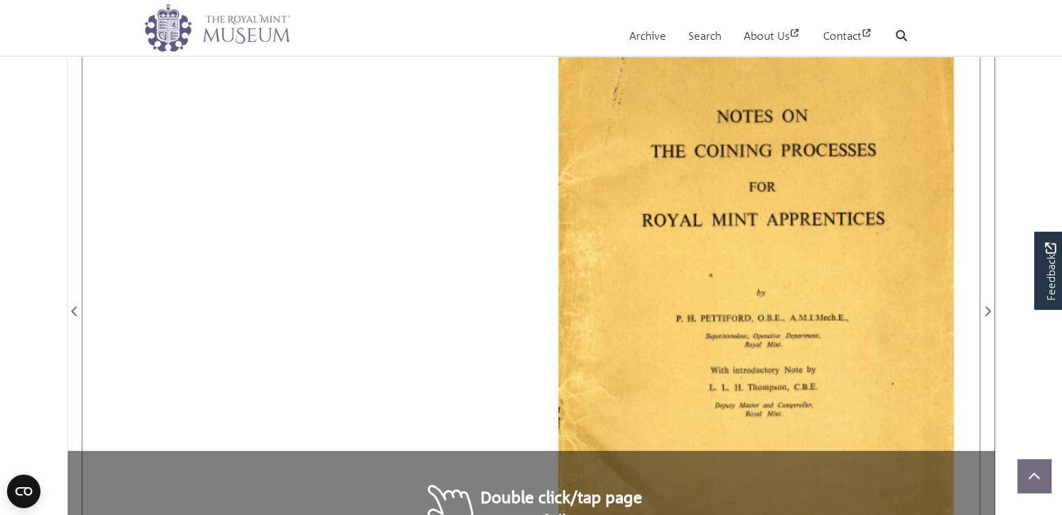
scroll to position [391, 0]
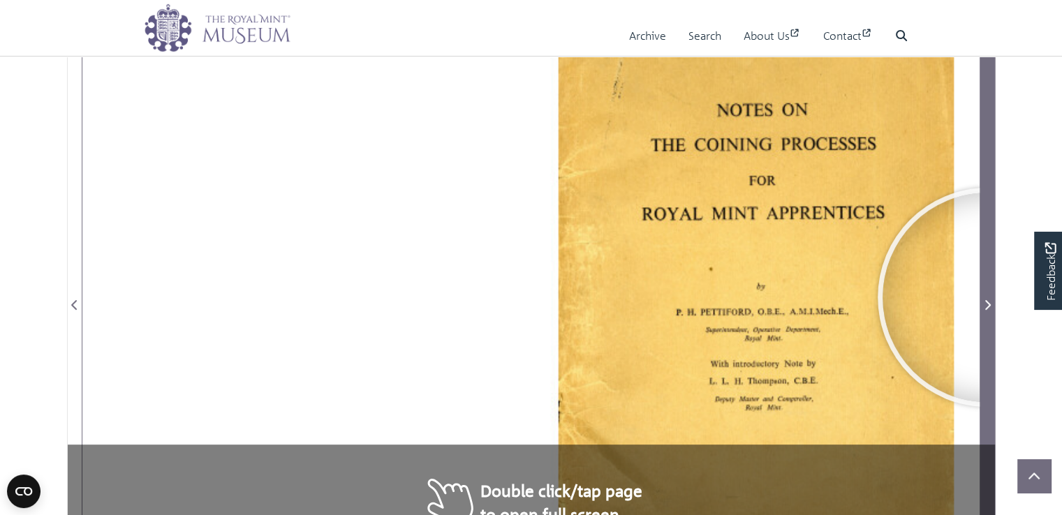
click at [987, 297] on span "Next Page" at bounding box center [987, 305] width 14 height 17
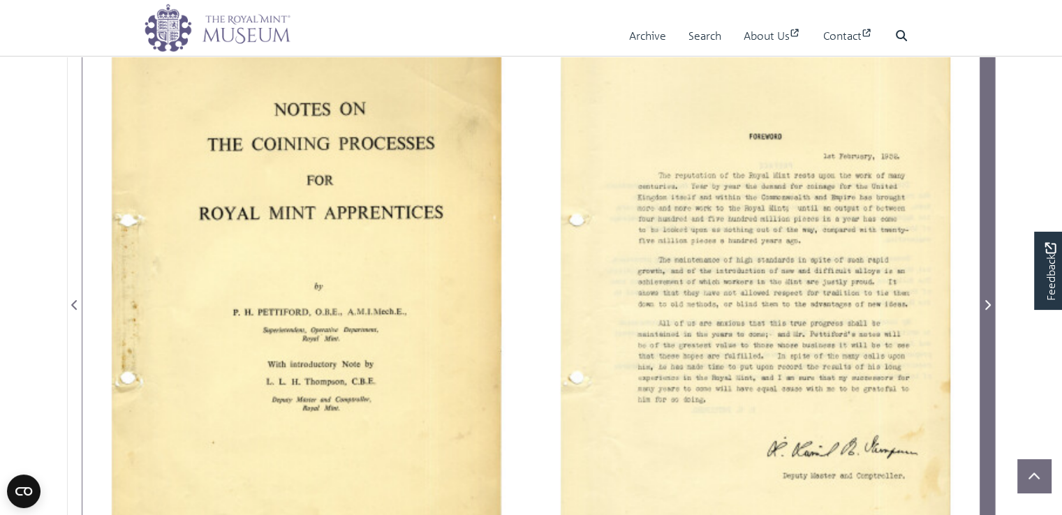
click at [989, 302] on icon "Next Page" at bounding box center [988, 305] width 6 height 10
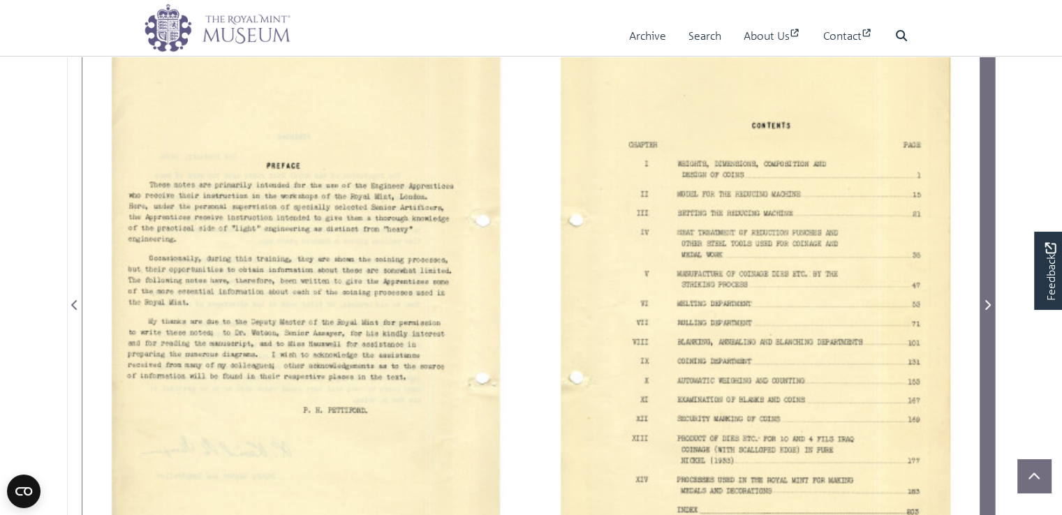
click at [989, 302] on icon "Next Page" at bounding box center [988, 305] width 6 height 10
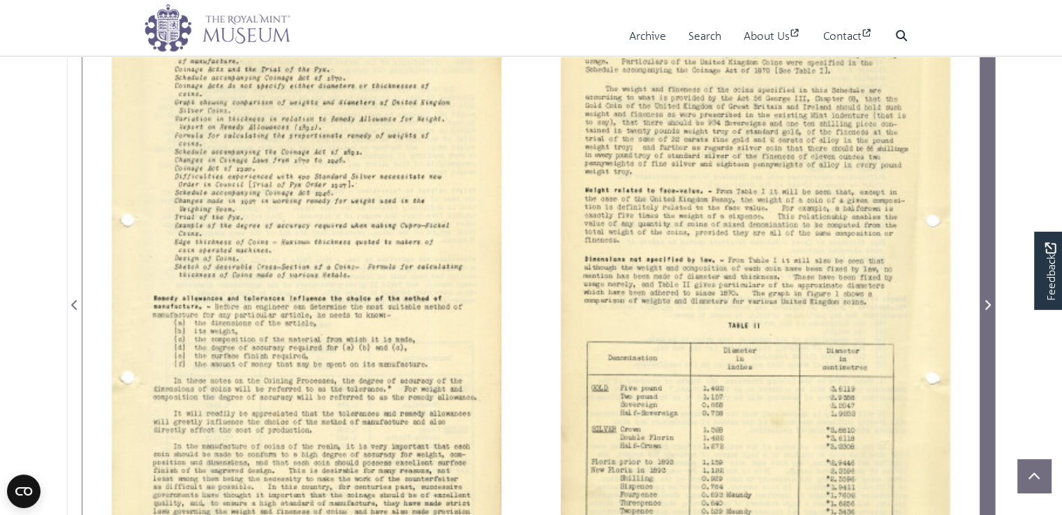
click at [989, 302] on icon "Next Page" at bounding box center [988, 305] width 6 height 10
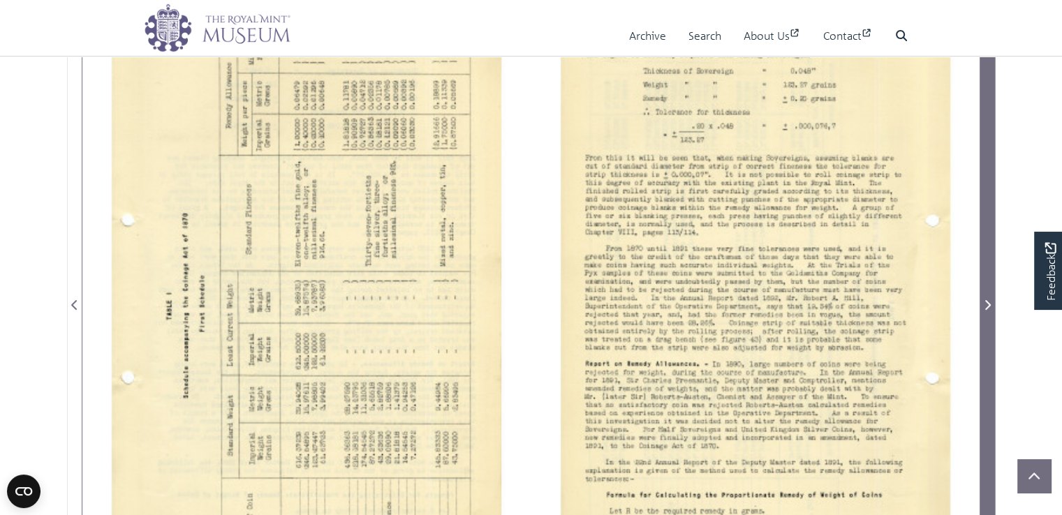
click at [989, 302] on icon "Next Page" at bounding box center [988, 305] width 6 height 10
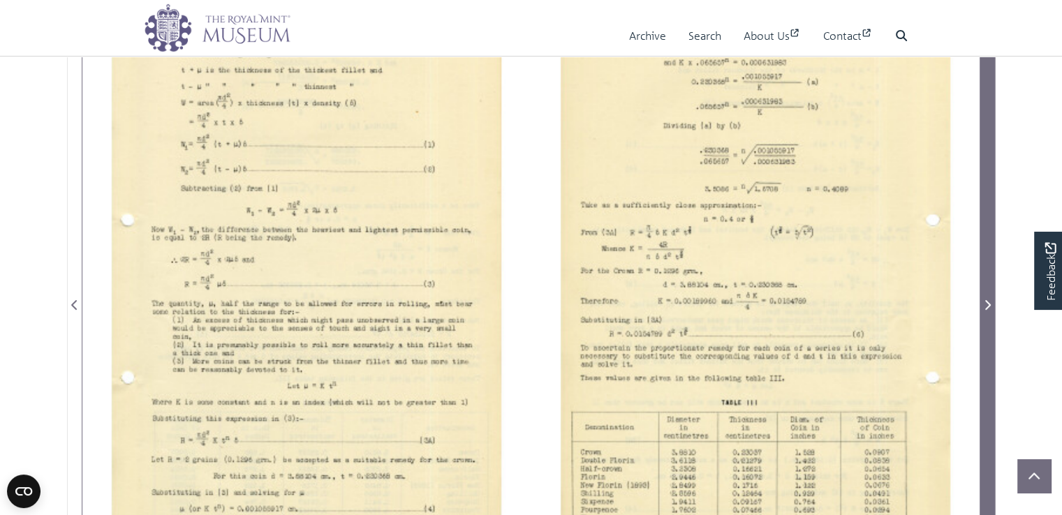
click at [989, 302] on icon "Next Page" at bounding box center [988, 305] width 6 height 10
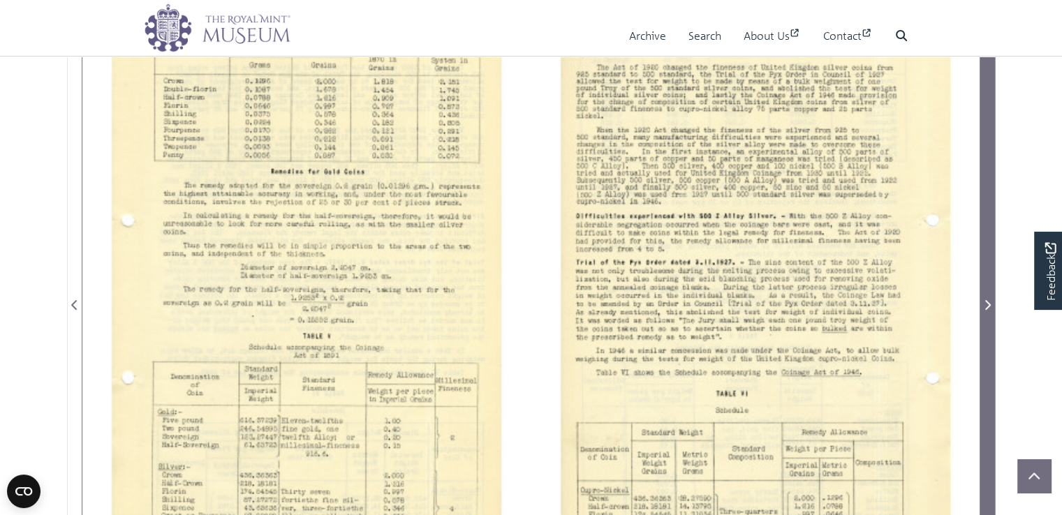
click at [989, 302] on icon "Next Page" at bounding box center [988, 305] width 6 height 10
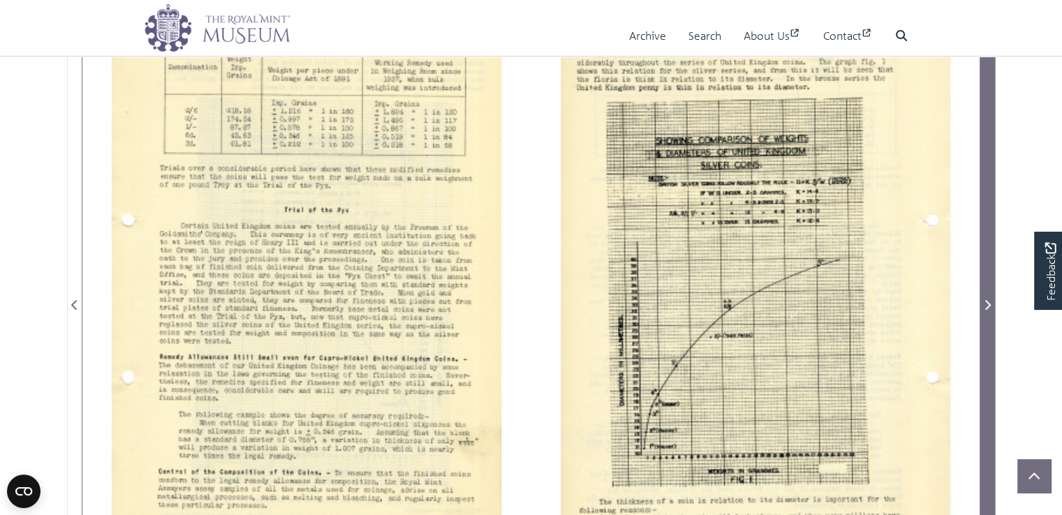
click at [989, 302] on icon "Next Page" at bounding box center [988, 305] width 6 height 10
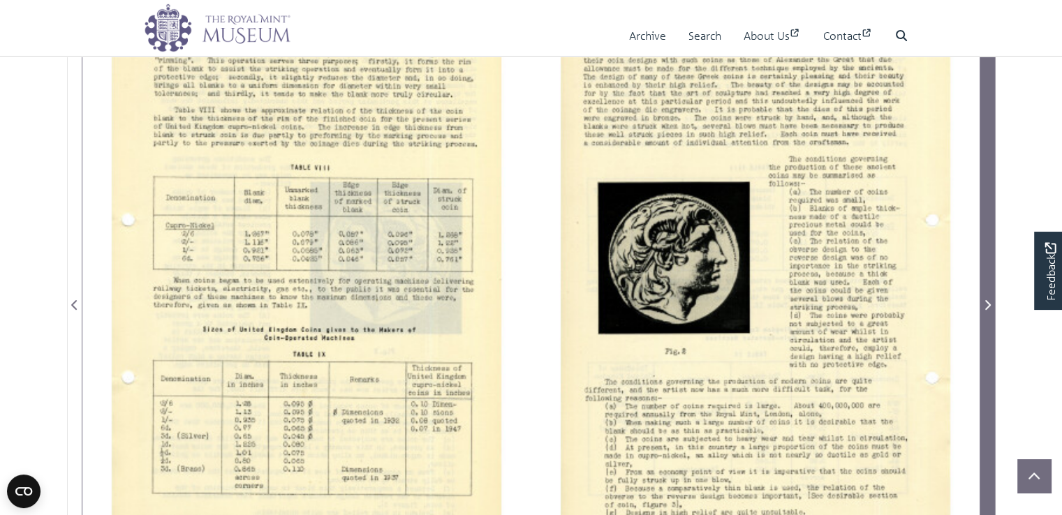
click at [989, 302] on icon "Next Page" at bounding box center [988, 305] width 6 height 10
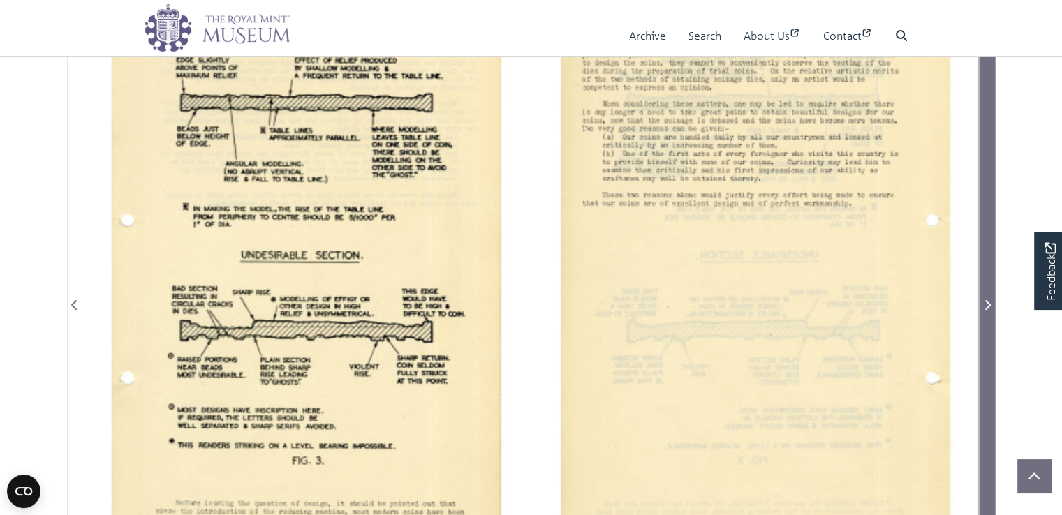
click at [989, 302] on icon "Next Page" at bounding box center [988, 305] width 6 height 10
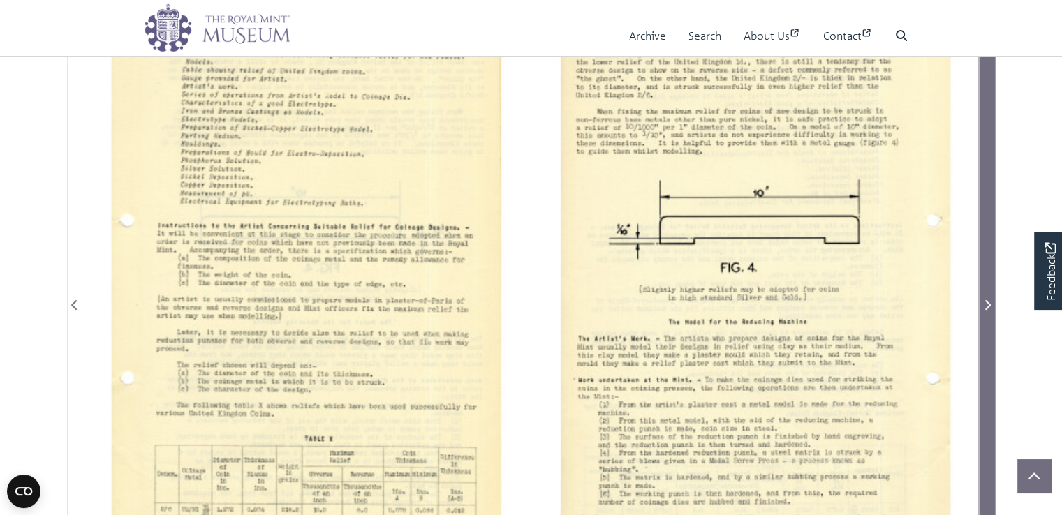
click at [989, 302] on icon "Next Page" at bounding box center [988, 305] width 6 height 10
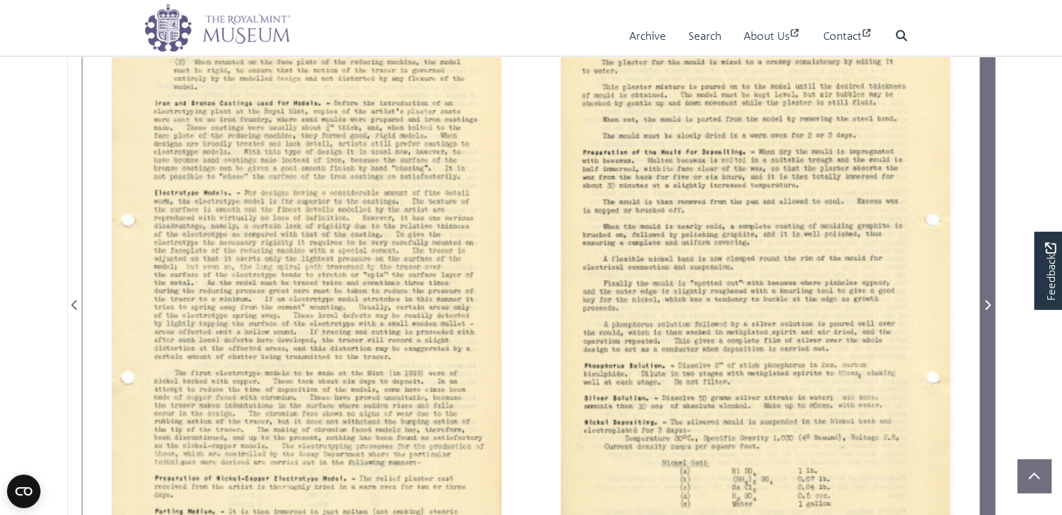
click at [989, 302] on icon "Next Page" at bounding box center [988, 305] width 6 height 10
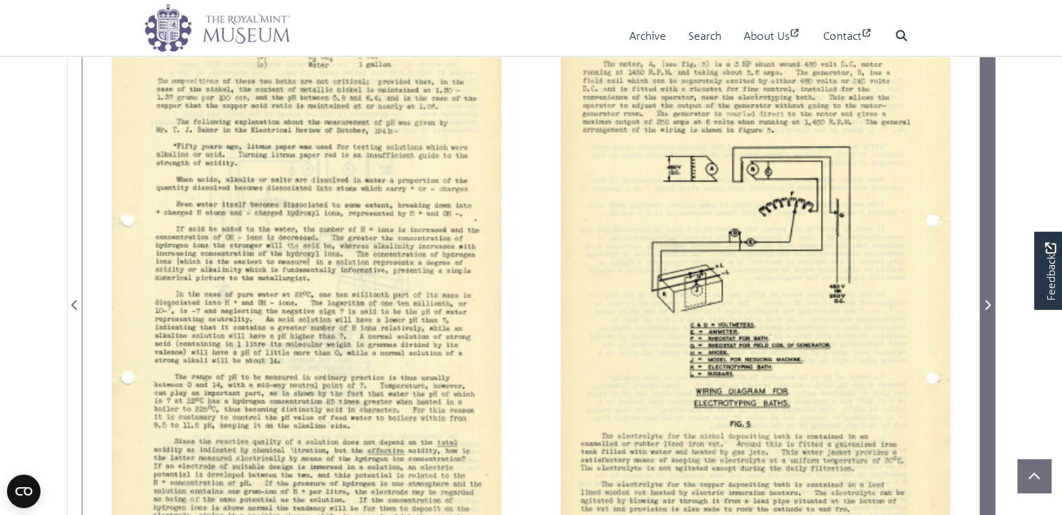
click at [989, 302] on icon "Next Page" at bounding box center [988, 305] width 6 height 10
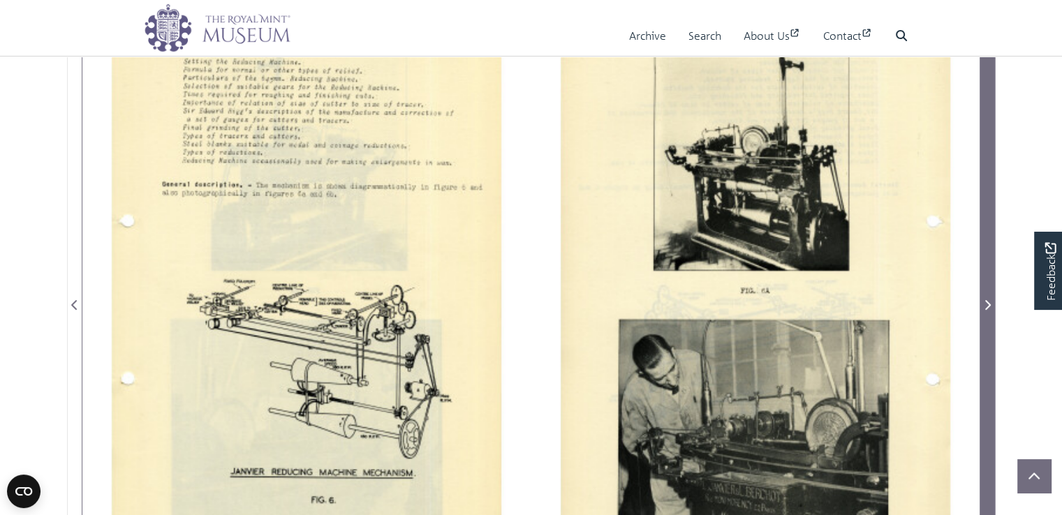
click at [989, 302] on icon "Next Page" at bounding box center [988, 305] width 6 height 10
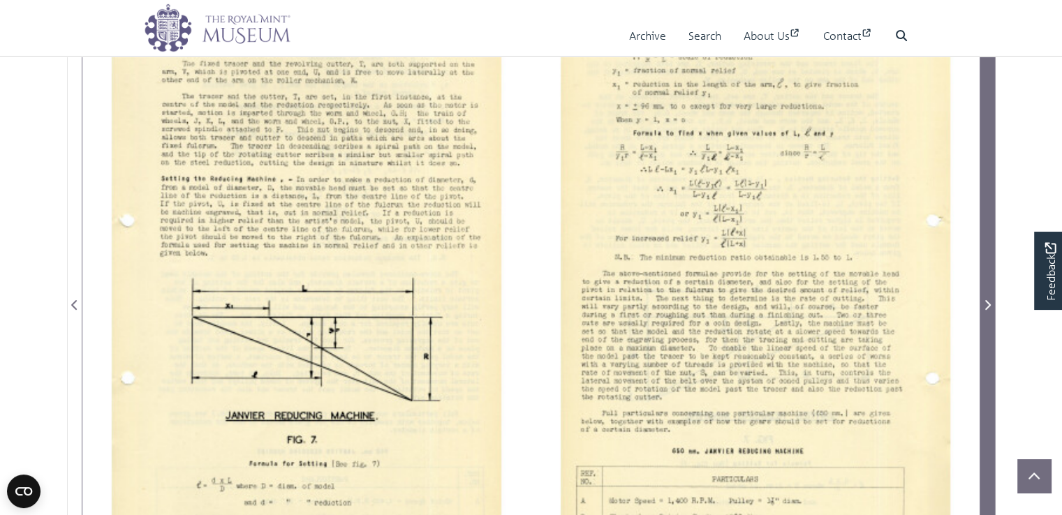
click at [989, 302] on icon "Next Page" at bounding box center [988, 305] width 6 height 10
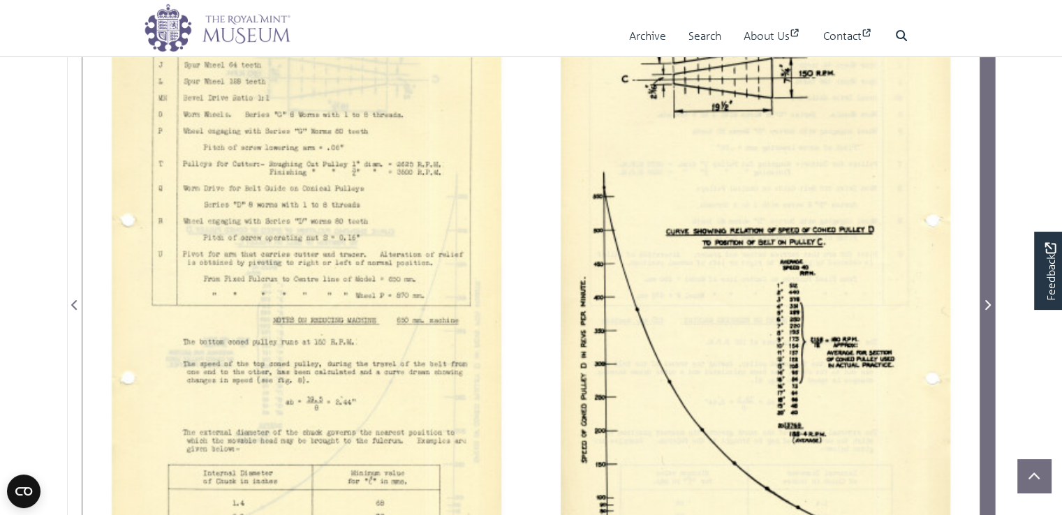
click at [989, 302] on icon "Next Page" at bounding box center [988, 305] width 6 height 10
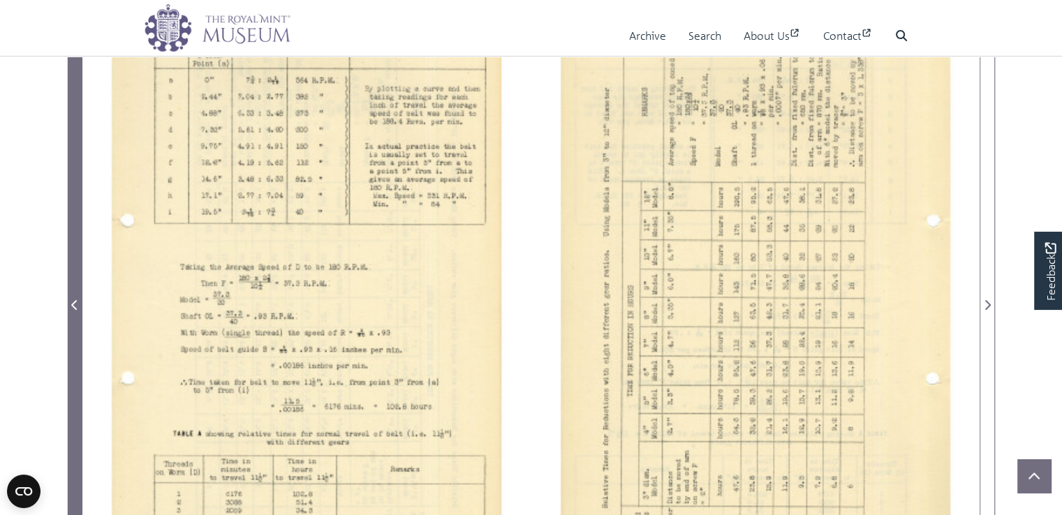
click at [71, 302] on icon "Previous Page" at bounding box center [74, 305] width 7 height 11
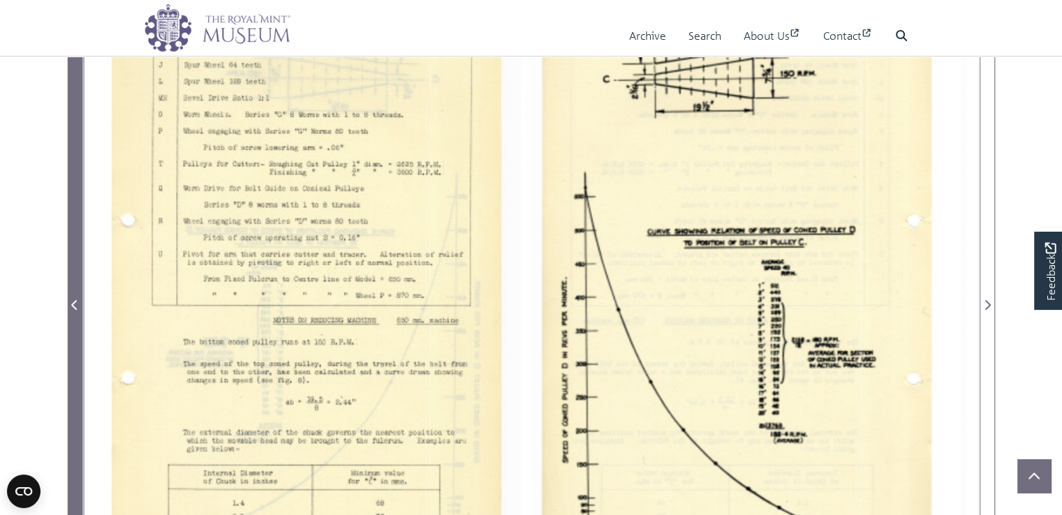
click at [71, 302] on icon "Previous Page" at bounding box center [74, 305] width 7 height 11
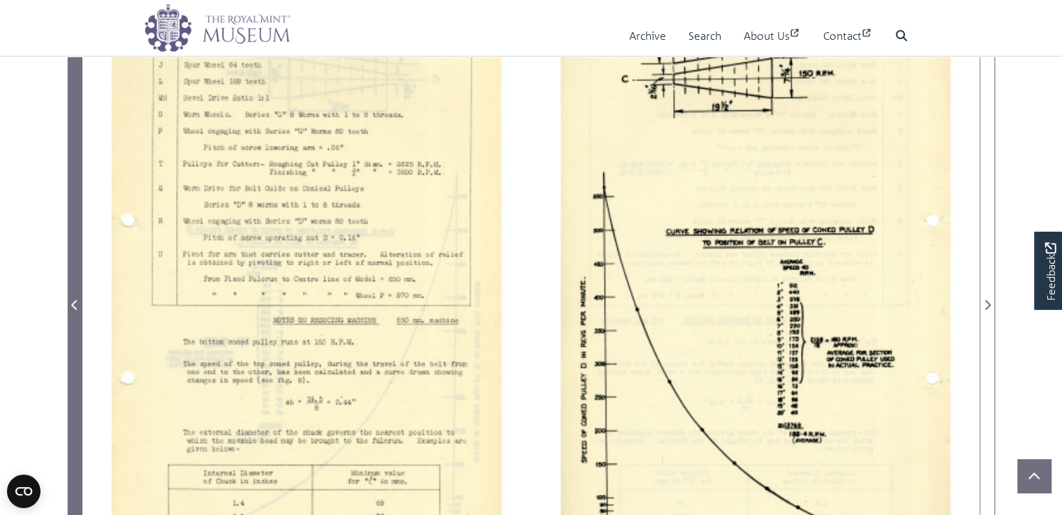
click at [71, 302] on icon "Previous Page" at bounding box center [74, 305] width 7 height 11
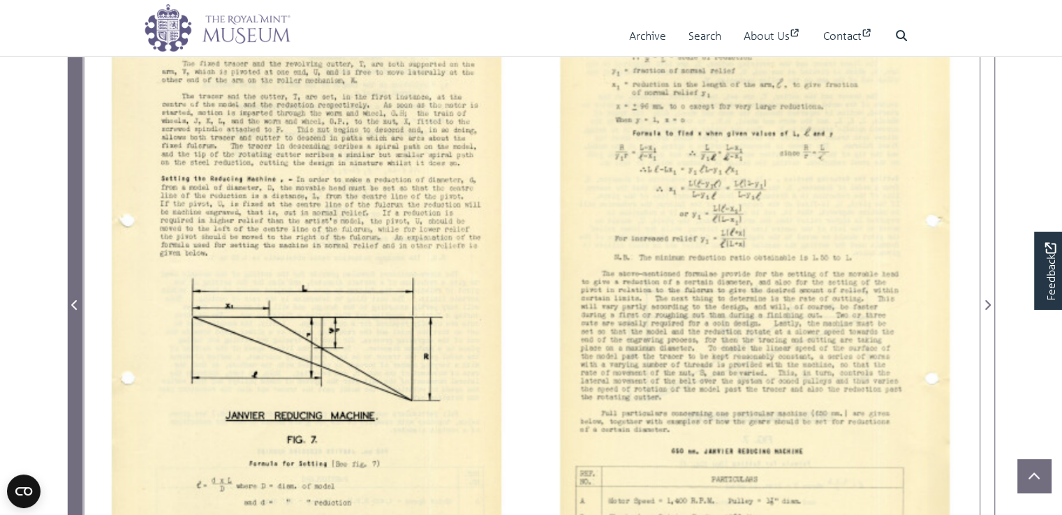
click at [71, 302] on icon "Previous Page" at bounding box center [74, 305] width 7 height 11
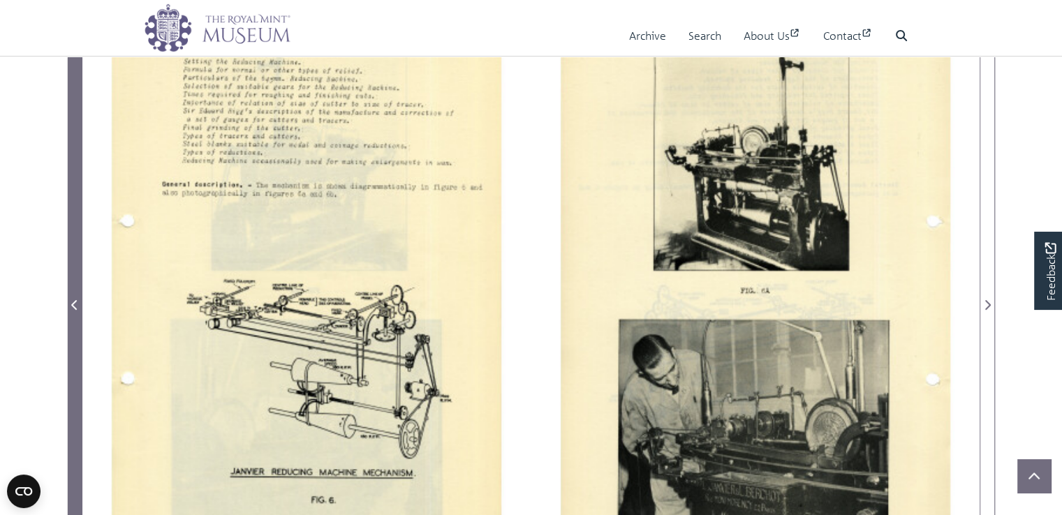
click at [71, 302] on icon "Previous Page" at bounding box center [74, 305] width 7 height 11
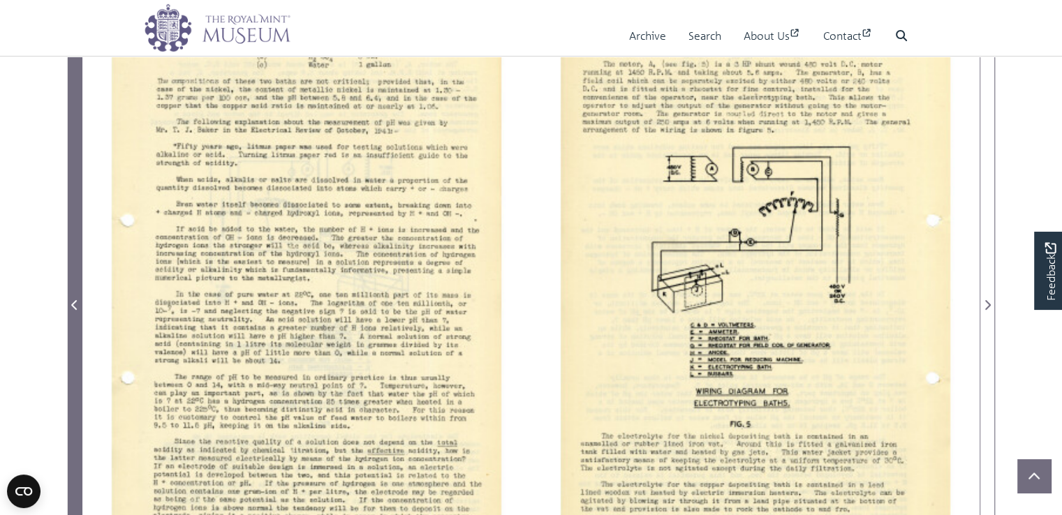
click at [71, 302] on icon "Previous Page" at bounding box center [74, 305] width 7 height 11
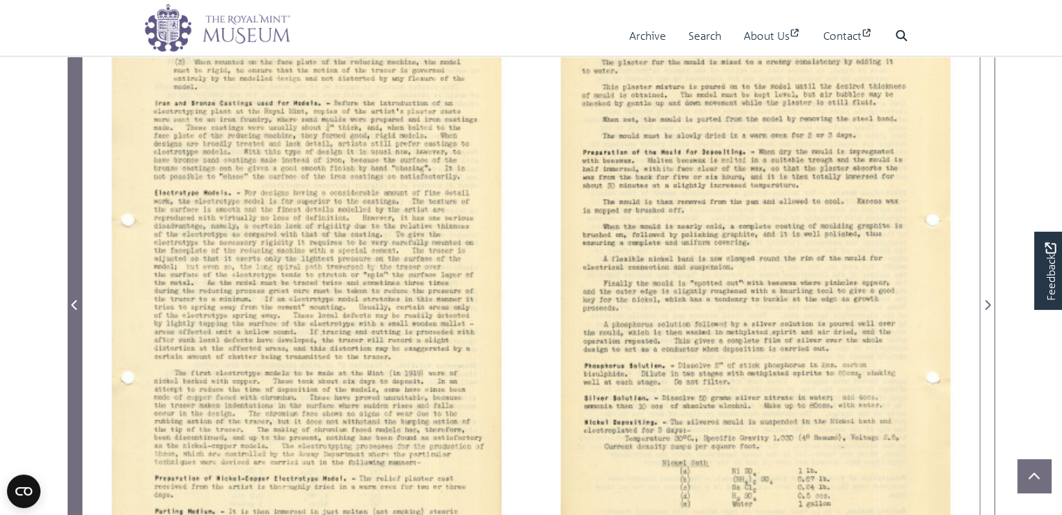
click at [71, 302] on icon "Previous Page" at bounding box center [74, 305] width 7 height 11
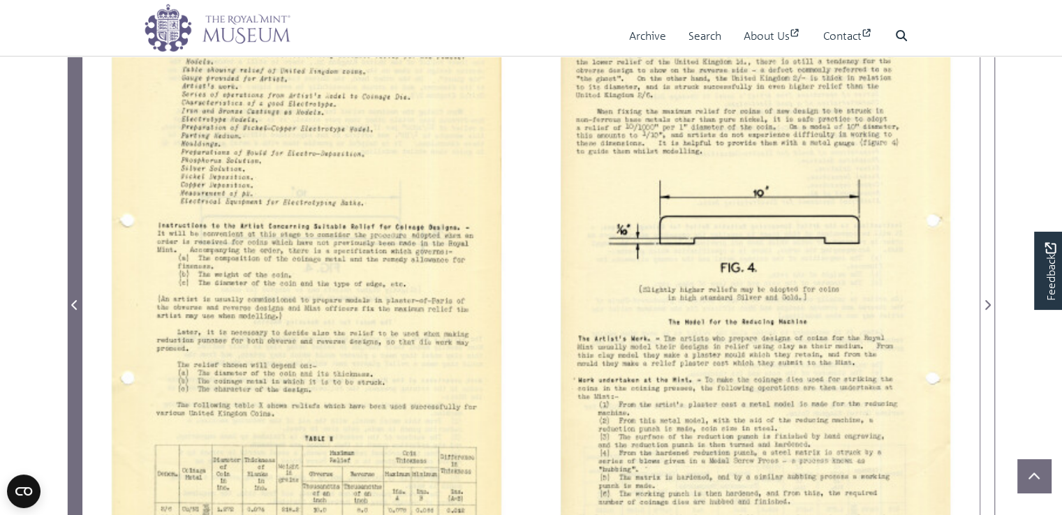
click at [71, 302] on icon "Previous Page" at bounding box center [74, 305] width 7 height 11
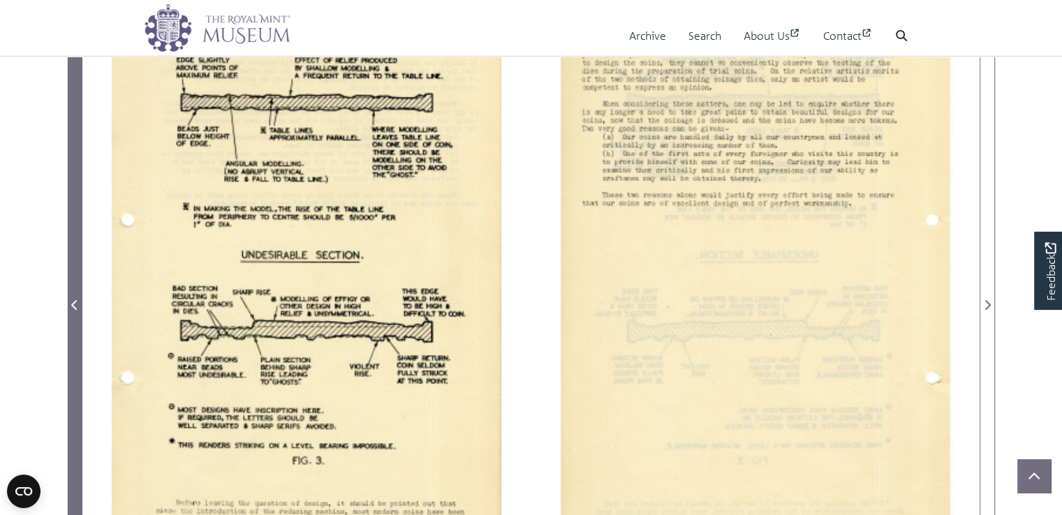
click at [71, 302] on icon "Previous Page" at bounding box center [74, 305] width 7 height 11
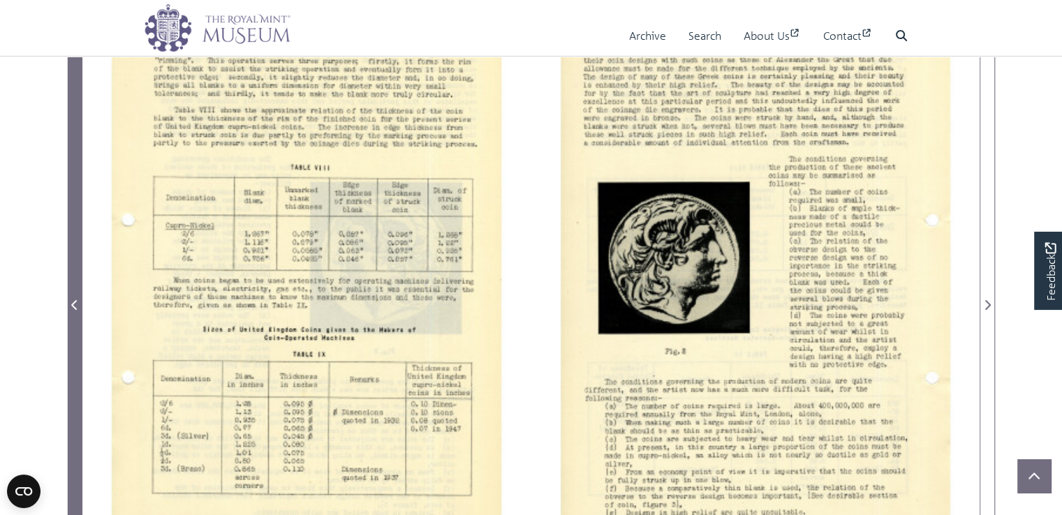
click at [71, 302] on icon "Previous Page" at bounding box center [74, 305] width 7 height 11
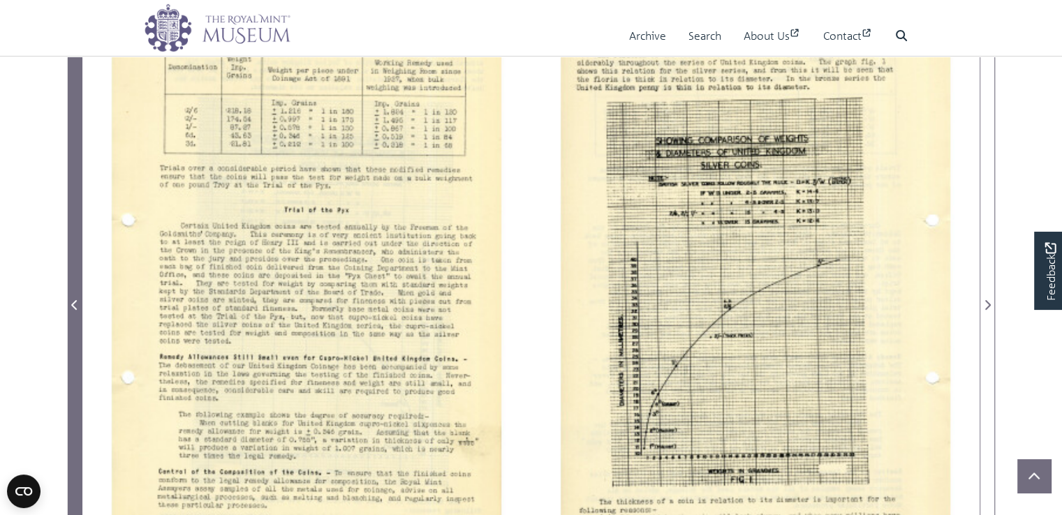
click at [71, 302] on icon "Previous Page" at bounding box center [74, 305] width 7 height 11
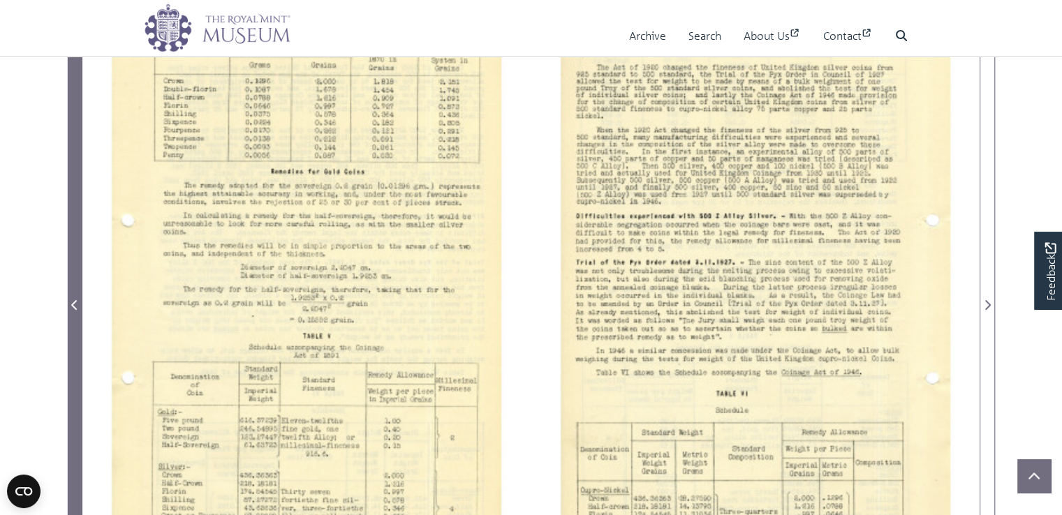
click at [71, 302] on icon "Previous Page" at bounding box center [74, 305] width 7 height 11
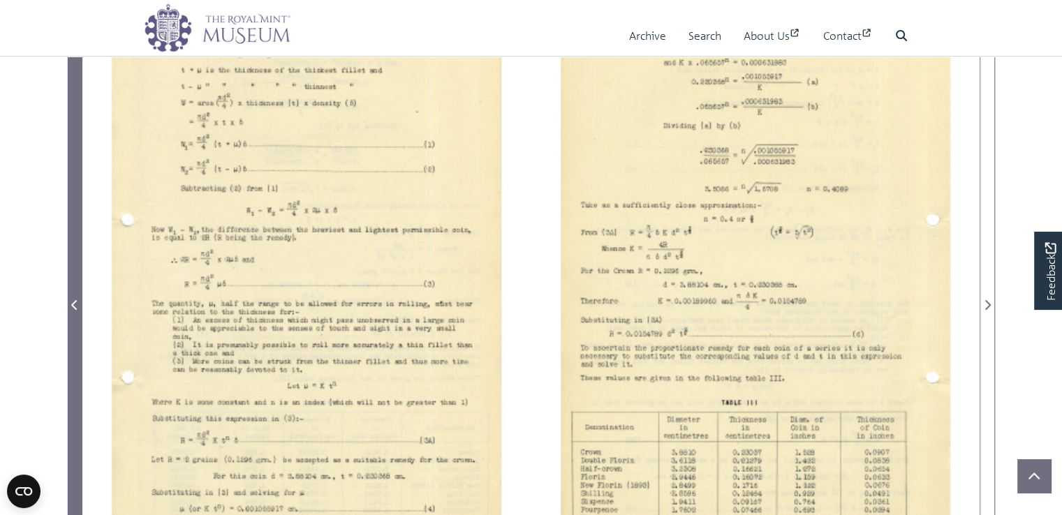
click at [71, 302] on icon "Previous Page" at bounding box center [74, 305] width 7 height 11
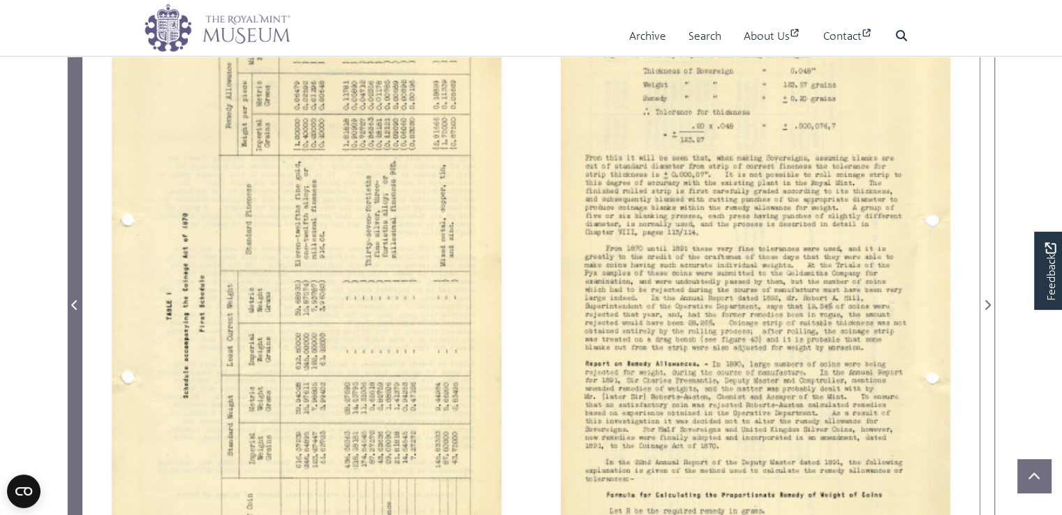
click at [71, 302] on icon "Previous Page" at bounding box center [74, 305] width 7 height 11
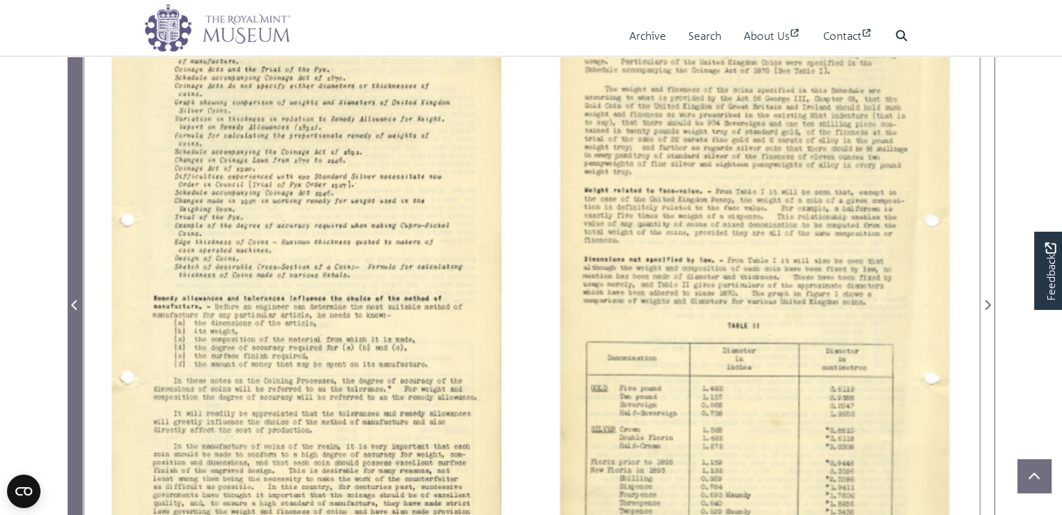
click at [71, 302] on icon "Previous Page" at bounding box center [74, 305] width 7 height 11
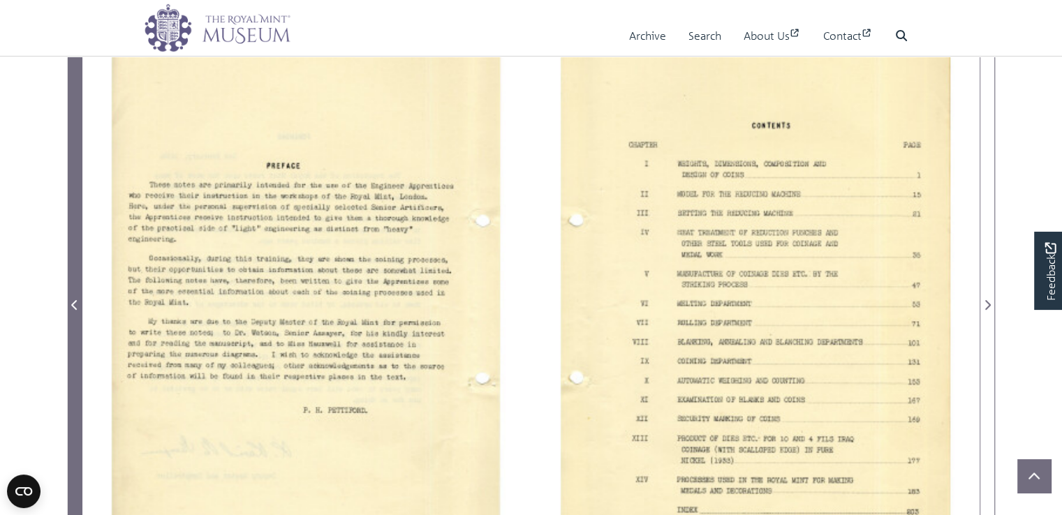
click at [71, 302] on icon "Previous Page" at bounding box center [74, 305] width 7 height 11
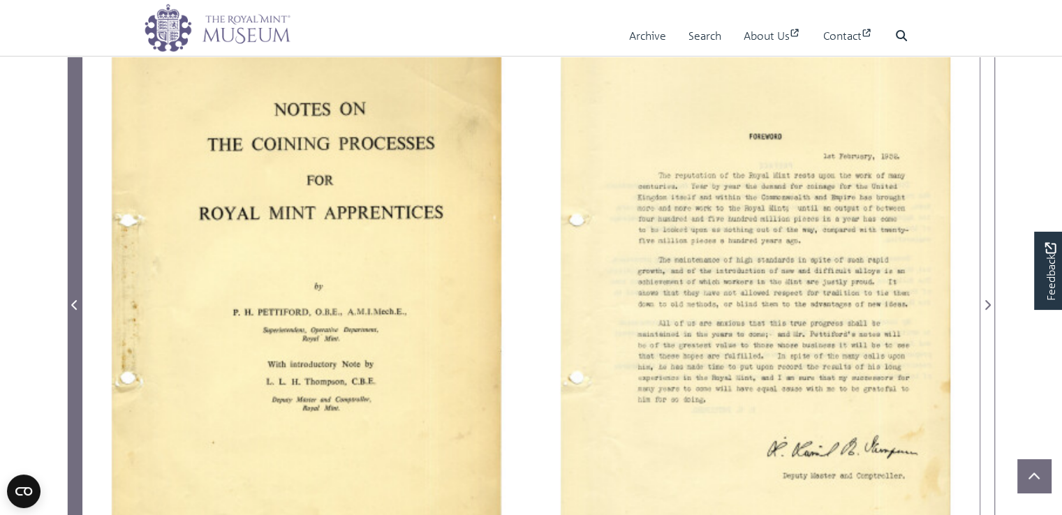
click at [71, 302] on icon "Previous Page" at bounding box center [74, 305] width 7 height 11
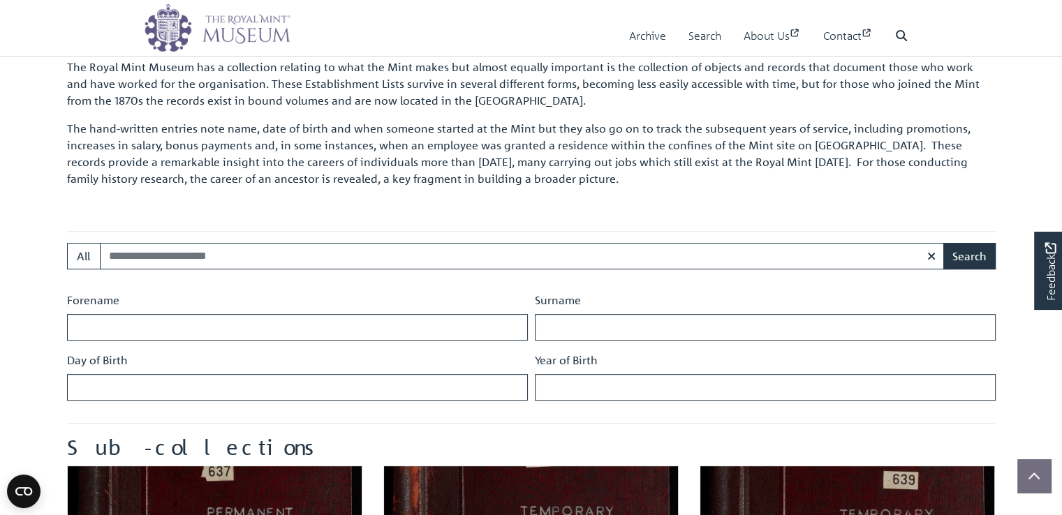
scroll to position [461, 0]
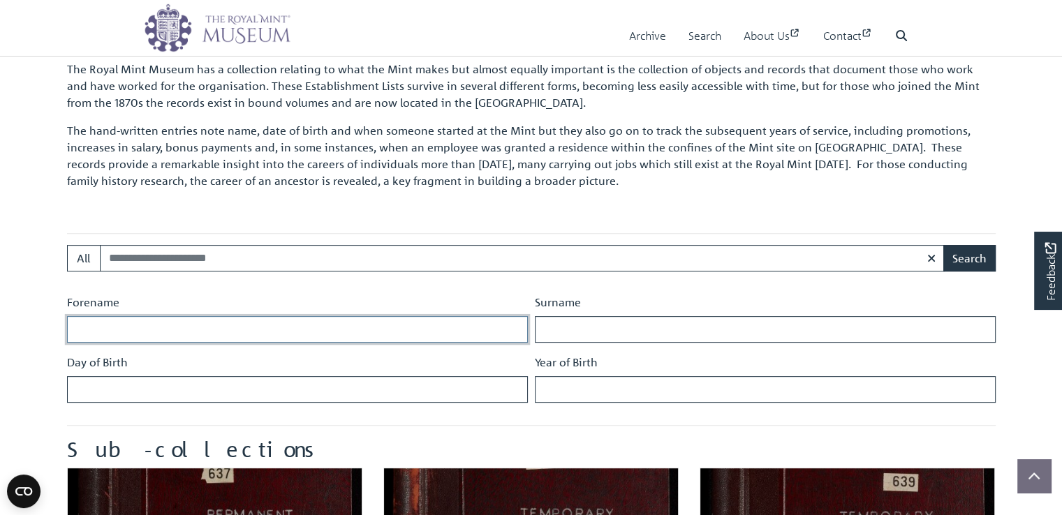
click at [320, 330] on input "Forename" at bounding box center [297, 329] width 461 height 27
type input "******"
click at [593, 337] on input "Surname" at bounding box center [765, 329] width 461 height 27
type input "******"
click at [685, 367] on div "Year of Birth" at bounding box center [765, 378] width 468 height 49
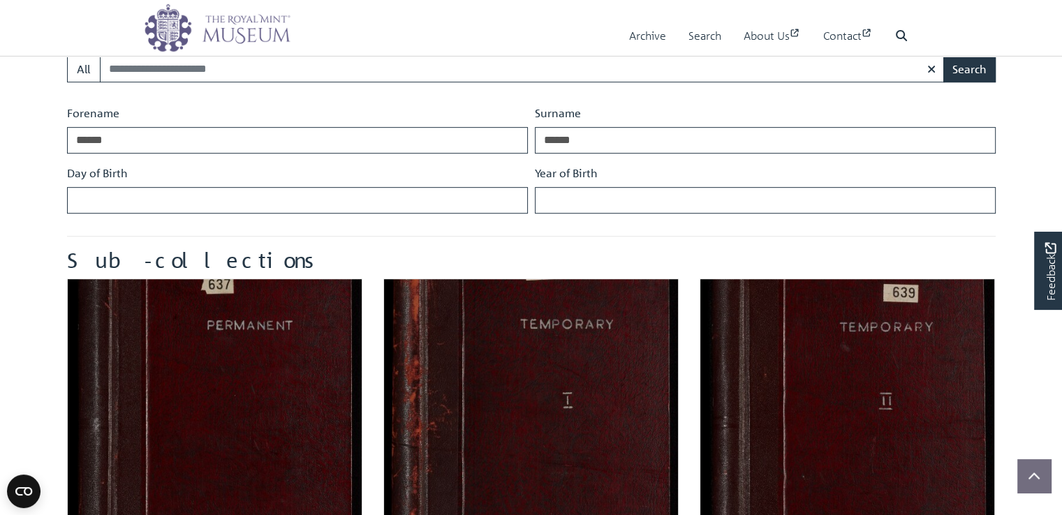
scroll to position [600, 0]
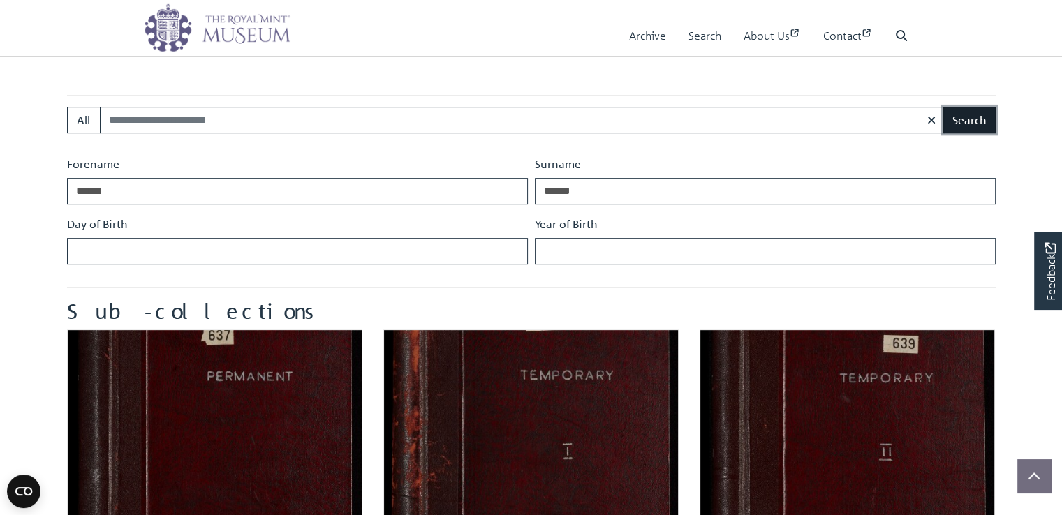
click at [969, 126] on button "Search" at bounding box center [969, 120] width 52 height 27
drag, startPoint x: 175, startPoint y: 226, endPoint x: 171, endPoint y: 255, distance: 28.8
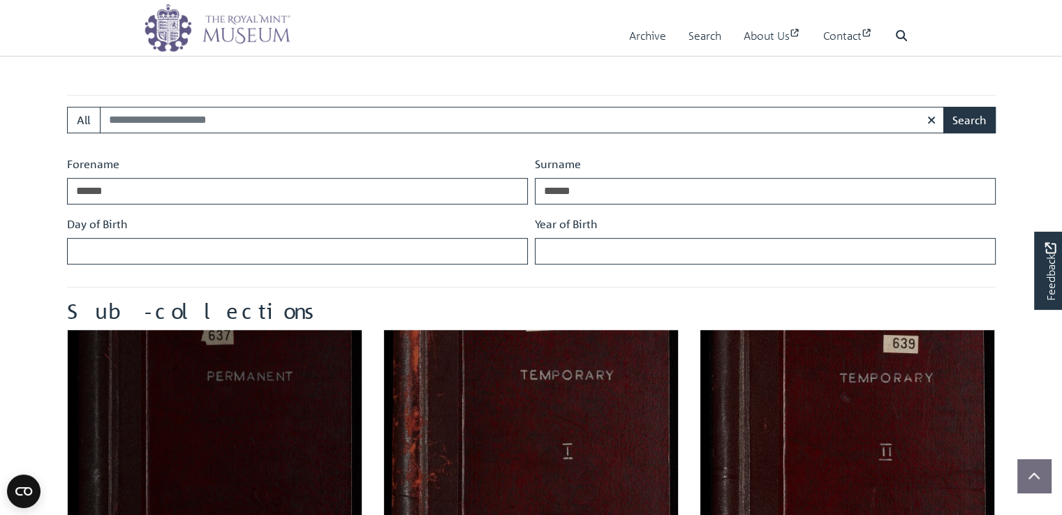
drag, startPoint x: 171, startPoint y: 255, endPoint x: 147, endPoint y: 376, distance: 123.2
click at [147, 376] on img "Sub-collection" at bounding box center [214, 477] width 295 height 295
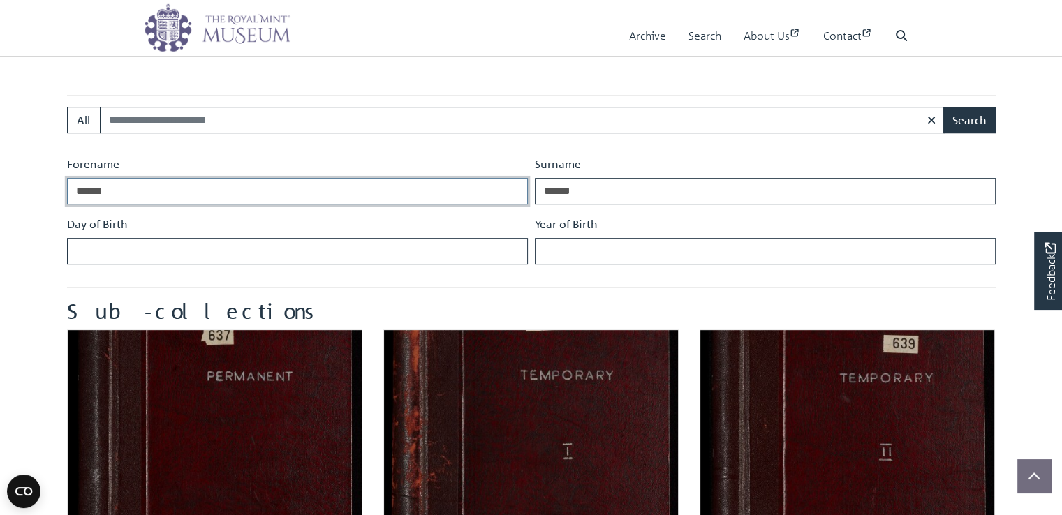
drag, startPoint x: 140, startPoint y: 194, endPoint x: 57, endPoint y: 196, distance: 83.1
click at [57, 196] on main "Back to Archive Tower Hill Staff Records The Royal Mint Museum has a collection…" at bounding box center [531, 260] width 949 height 882
type input "********"
drag, startPoint x: 584, startPoint y: 188, endPoint x: 512, endPoint y: 191, distance: 72.0
click at [512, 191] on div "Forename ******** Surname ****** Day of Birth Year of Birth" at bounding box center [532, 216] width 936 height 120
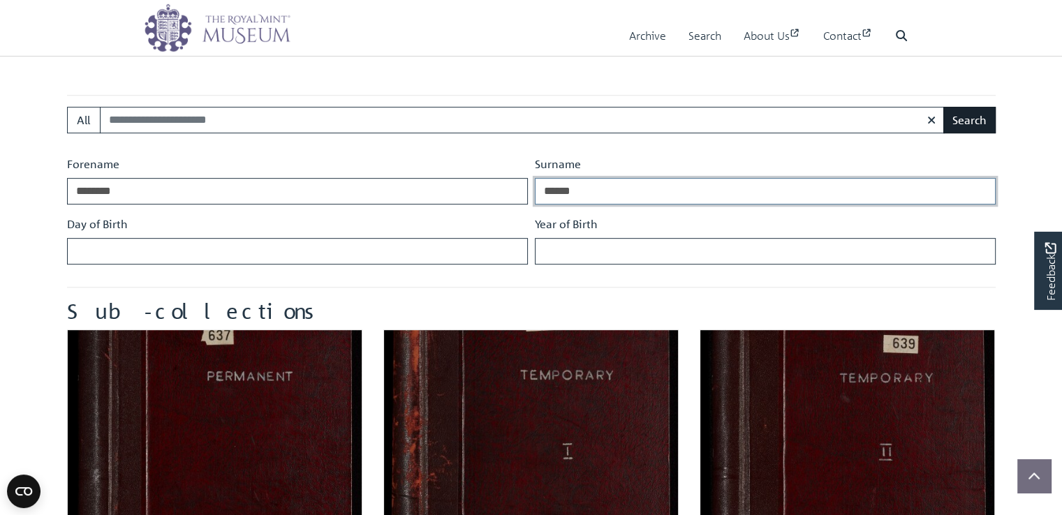
type input "******"
click at [970, 119] on button "Search" at bounding box center [969, 120] width 52 height 27
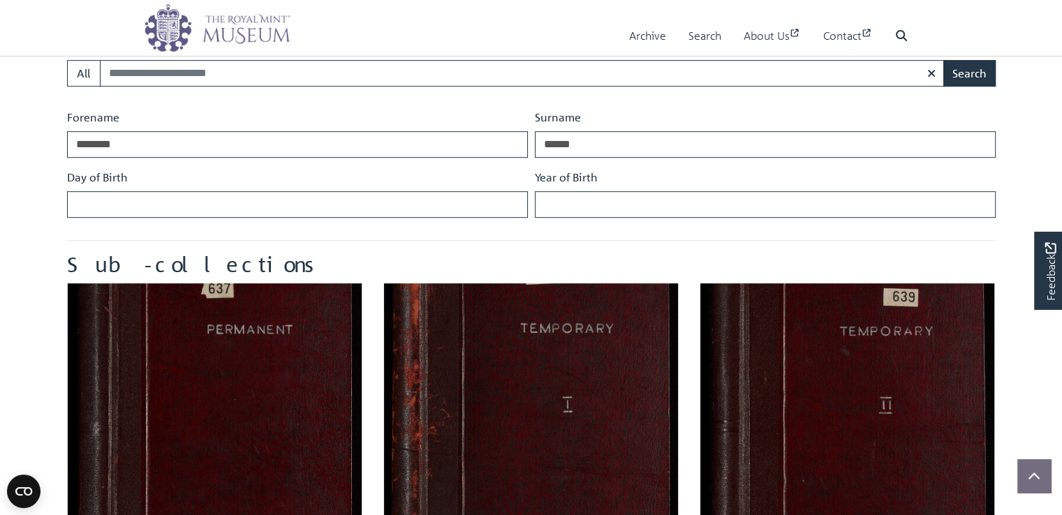
scroll to position [649, 0]
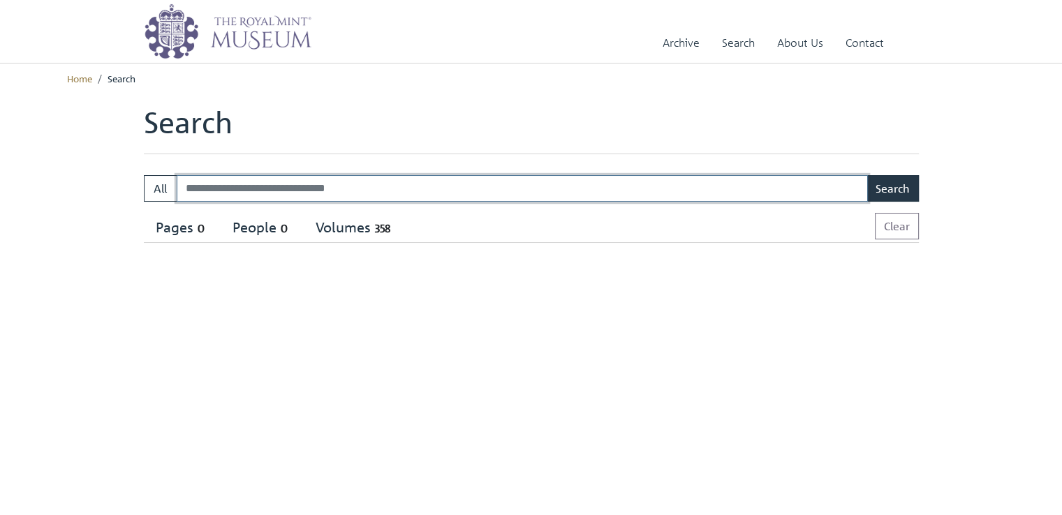
select select "****"
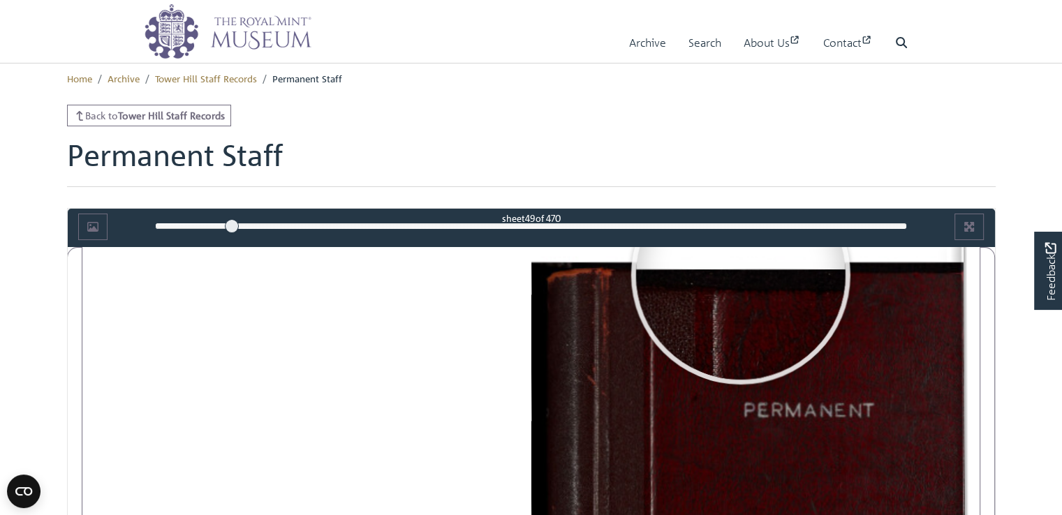
click at [232, 219] on div "49" at bounding box center [531, 226] width 752 height 14
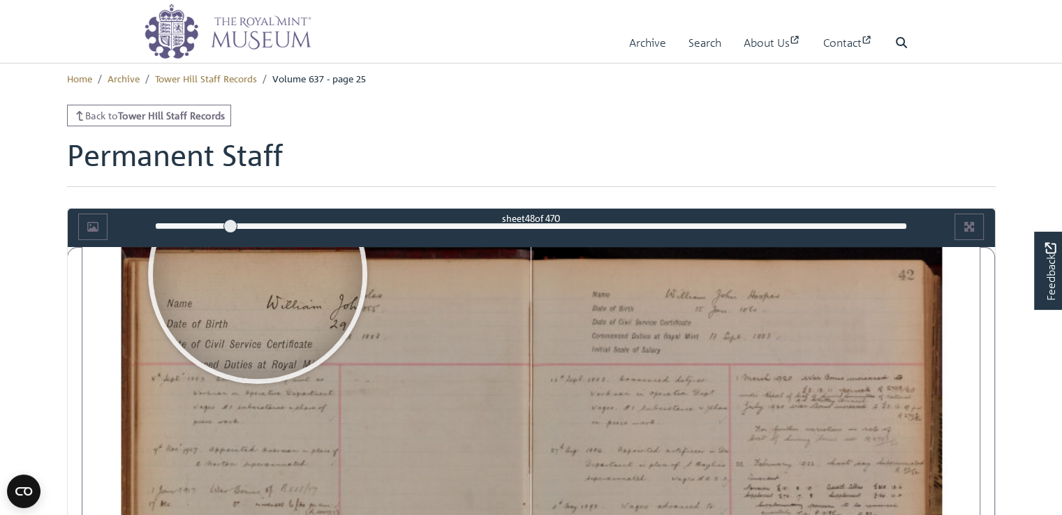
click at [216, 222] on div "48" at bounding box center [531, 226] width 752 height 14
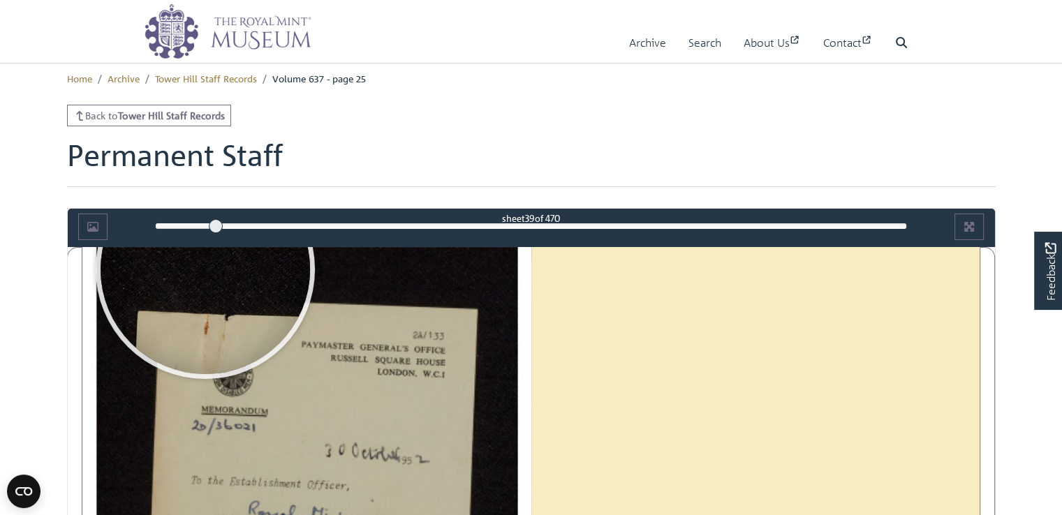
click at [201, 227] on div "39" at bounding box center [531, 226] width 752 height 14
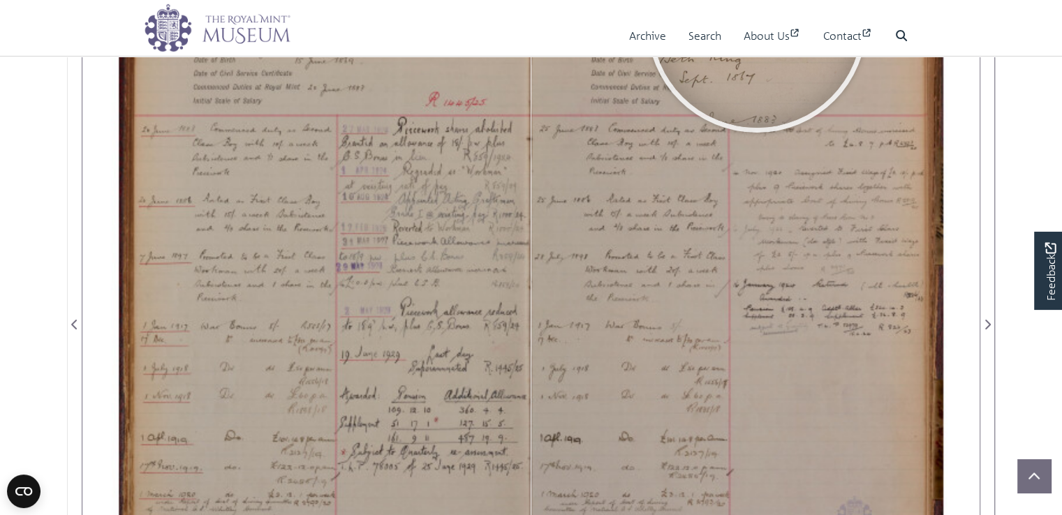
scroll to position [281, 0]
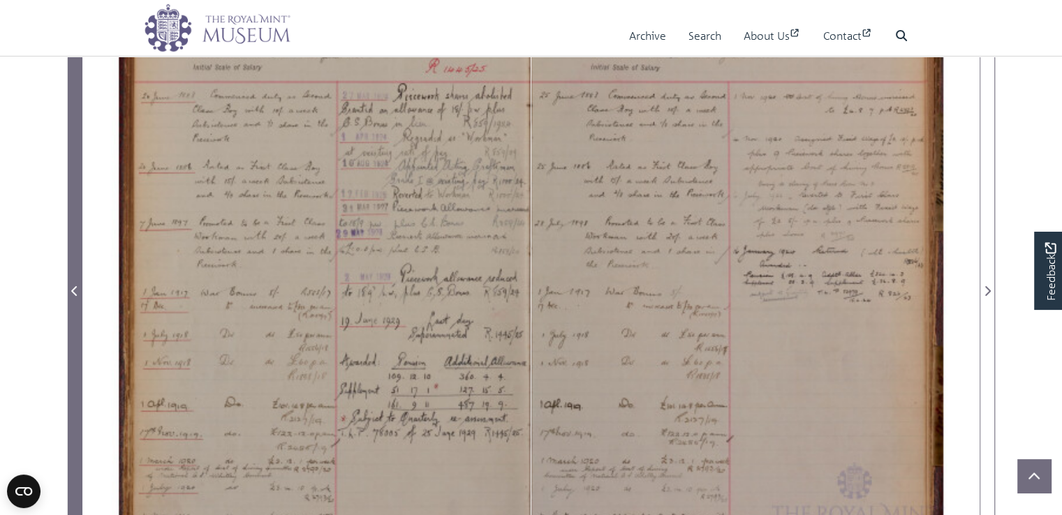
click at [77, 288] on icon "Previous Page" at bounding box center [74, 291] width 7 height 11
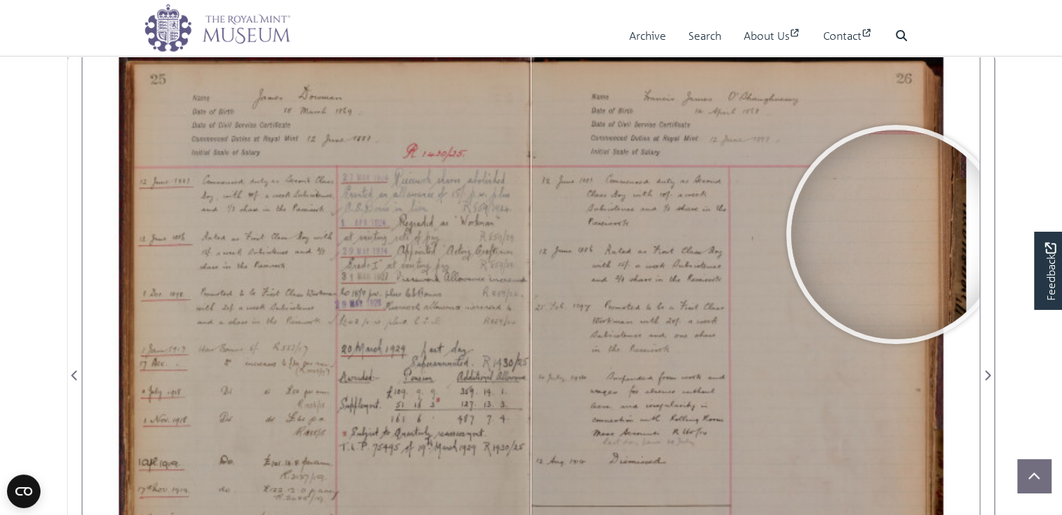
scroll to position [195, 0]
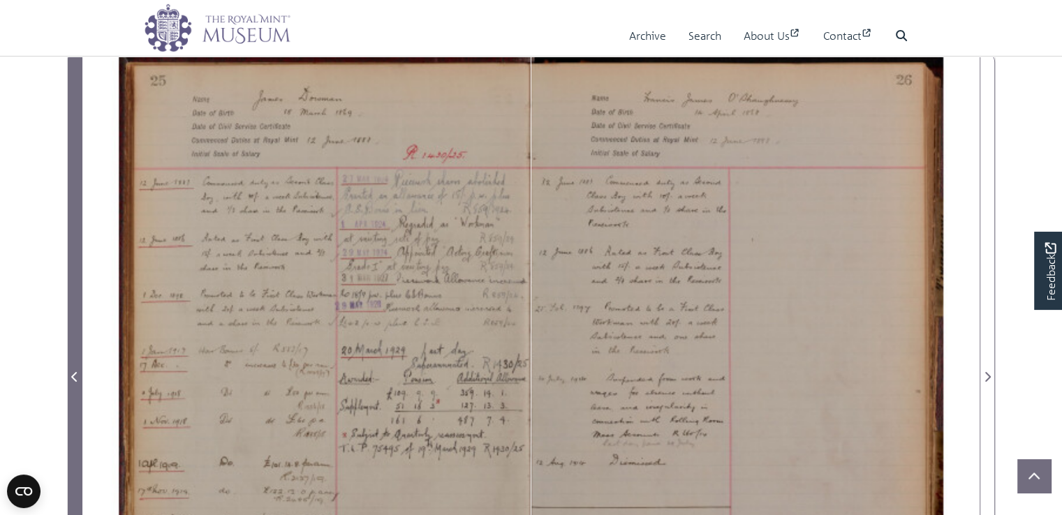
click at [77, 374] on icon "Previous Page" at bounding box center [74, 376] width 7 height 11
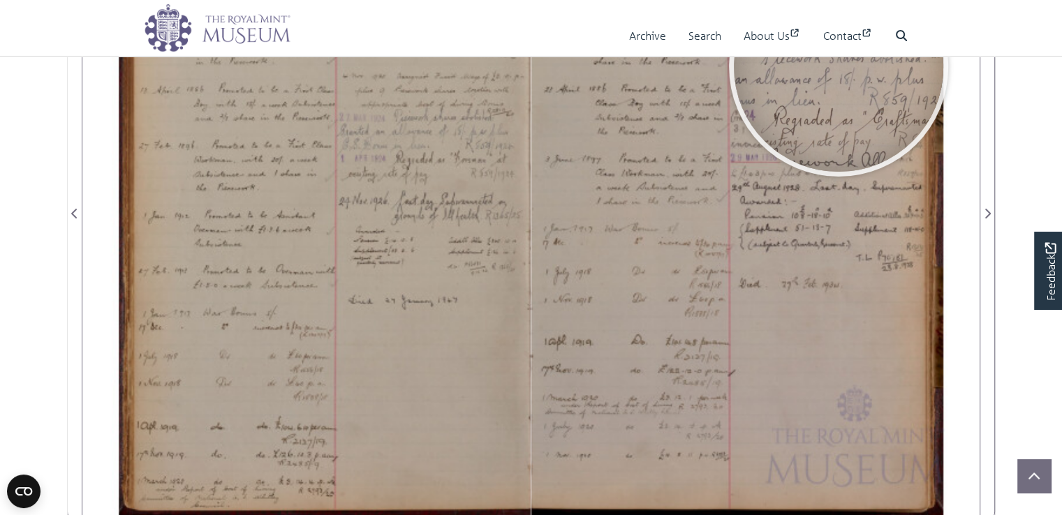
scroll to position [364, 0]
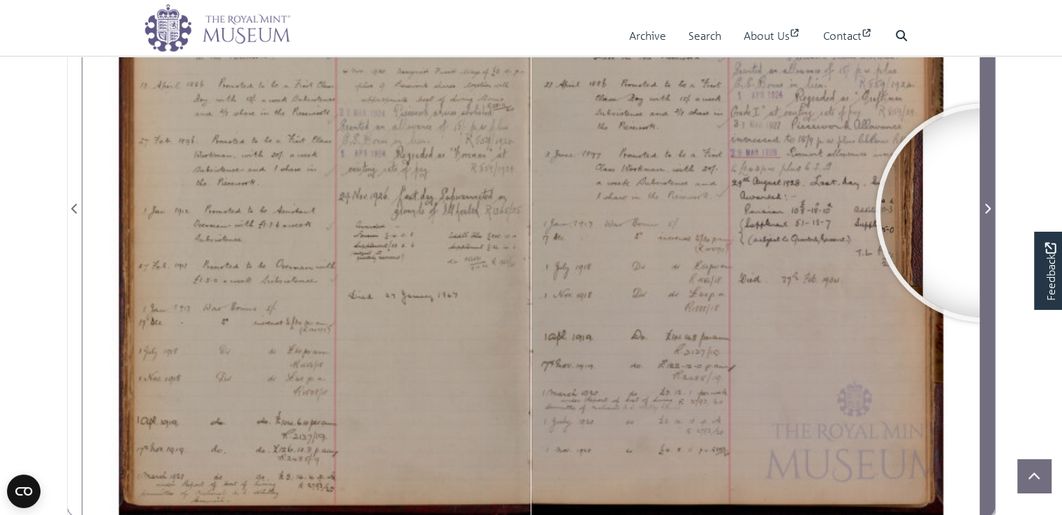
click at [985, 212] on icon "Next Page" at bounding box center [988, 209] width 6 height 10
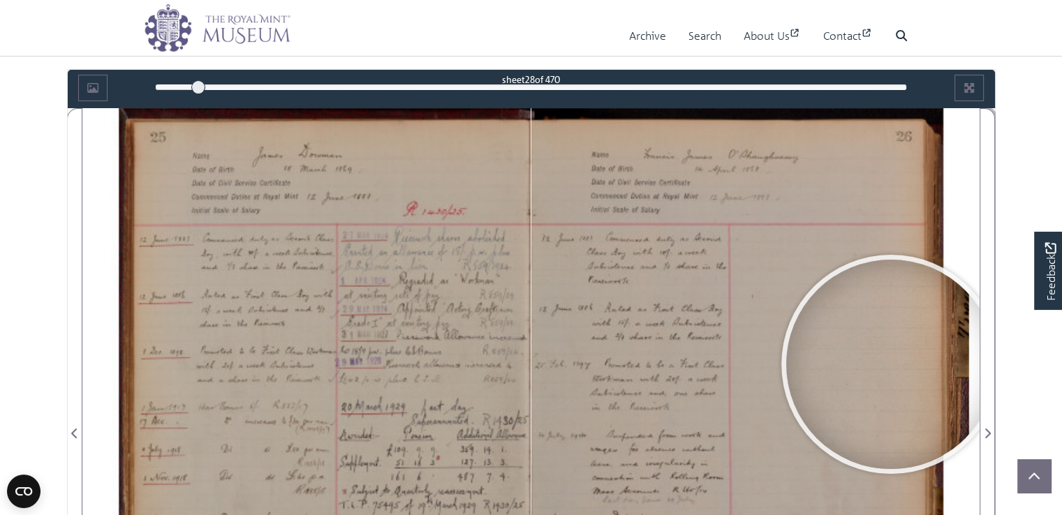
scroll to position [87, 0]
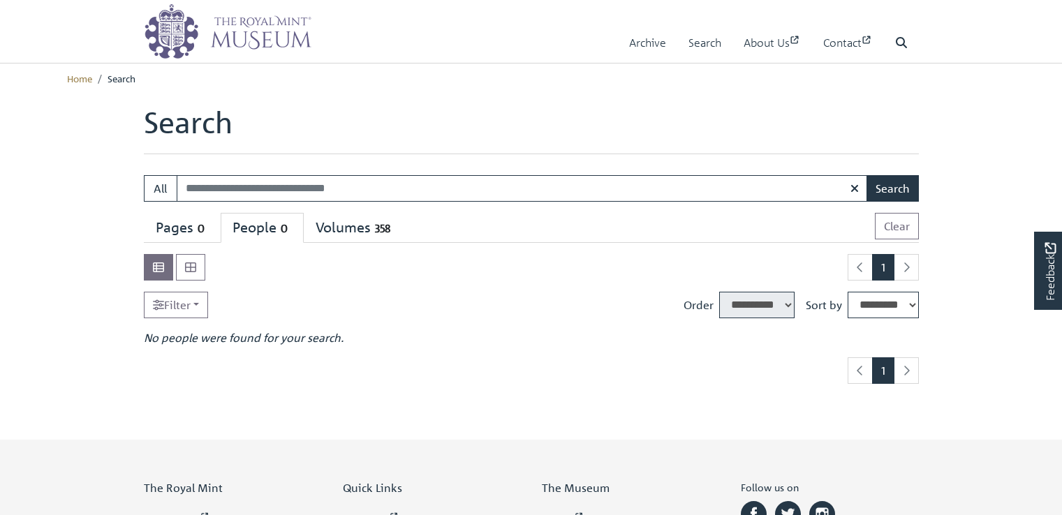
select select "****"
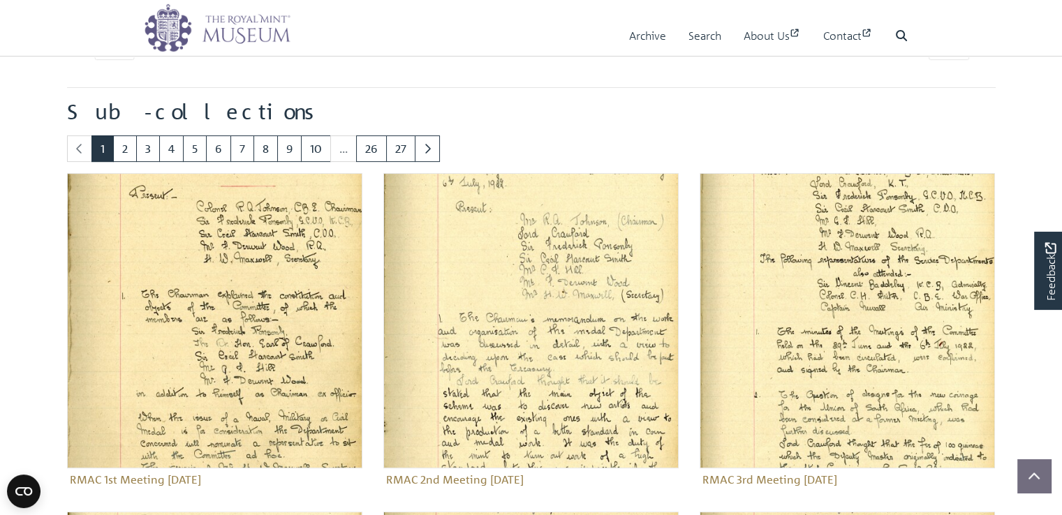
scroll to position [405, 0]
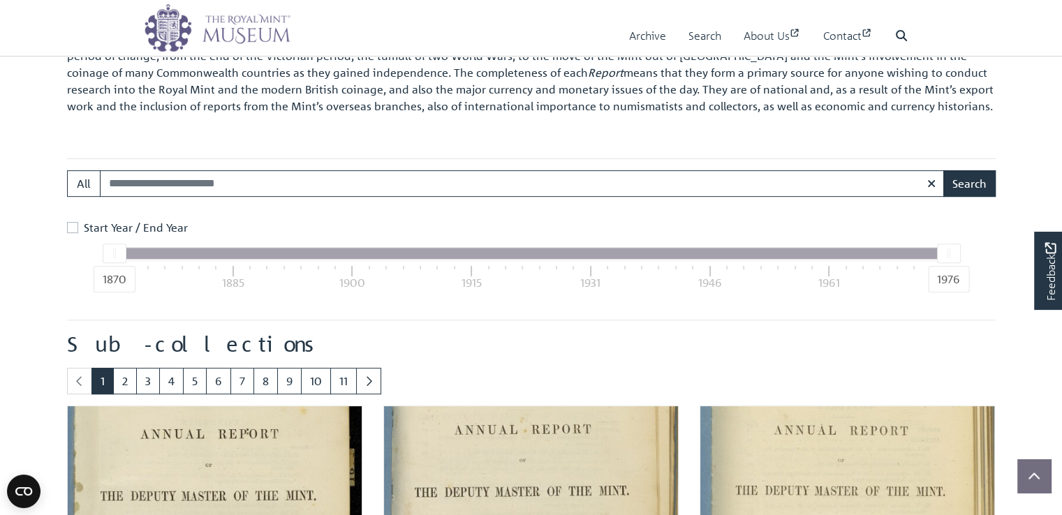
scroll to position [450, 0]
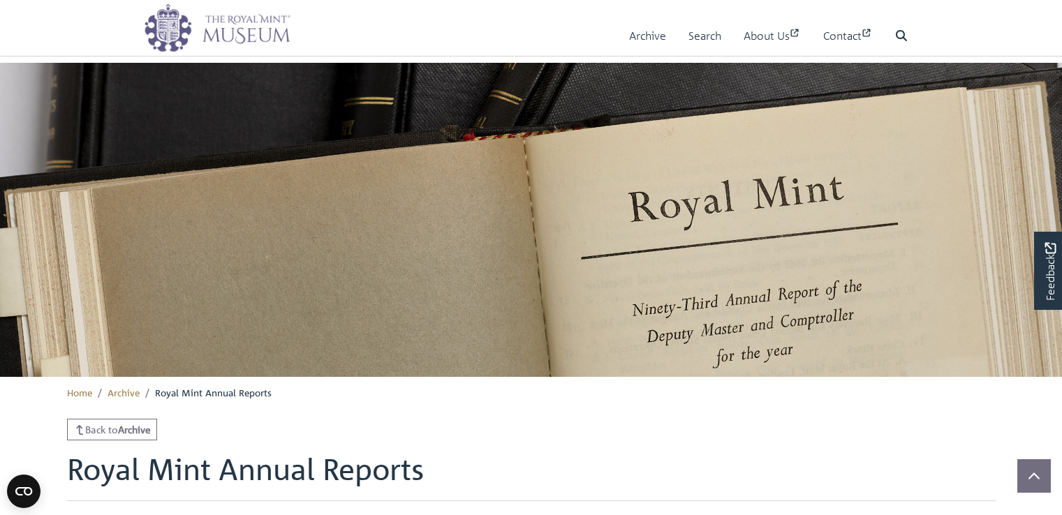
scroll to position [324, 0]
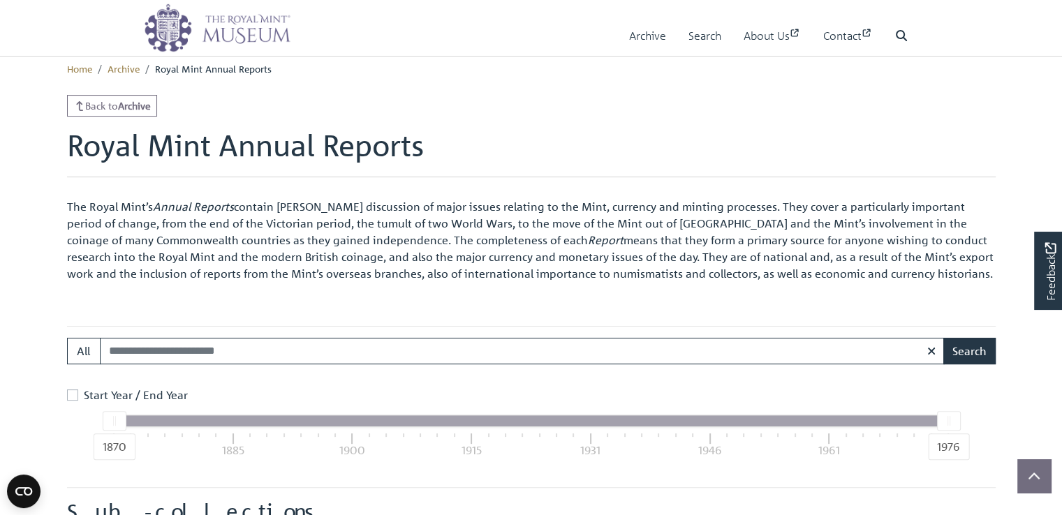
click at [269, 357] on input "Search:" at bounding box center [522, 351] width 845 height 27
type input "******"
click at [943, 338] on button "Search" at bounding box center [969, 351] width 52 height 27
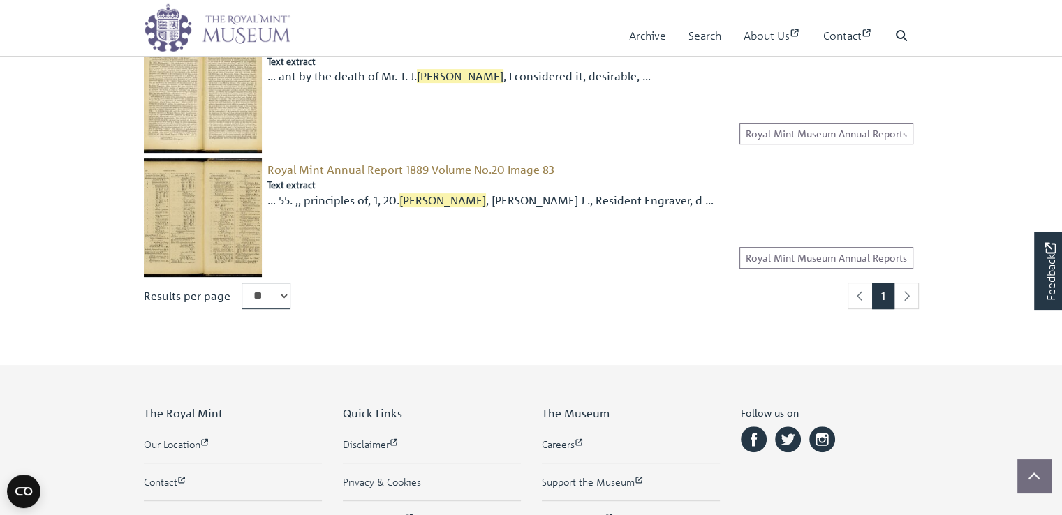
scroll to position [533, 0]
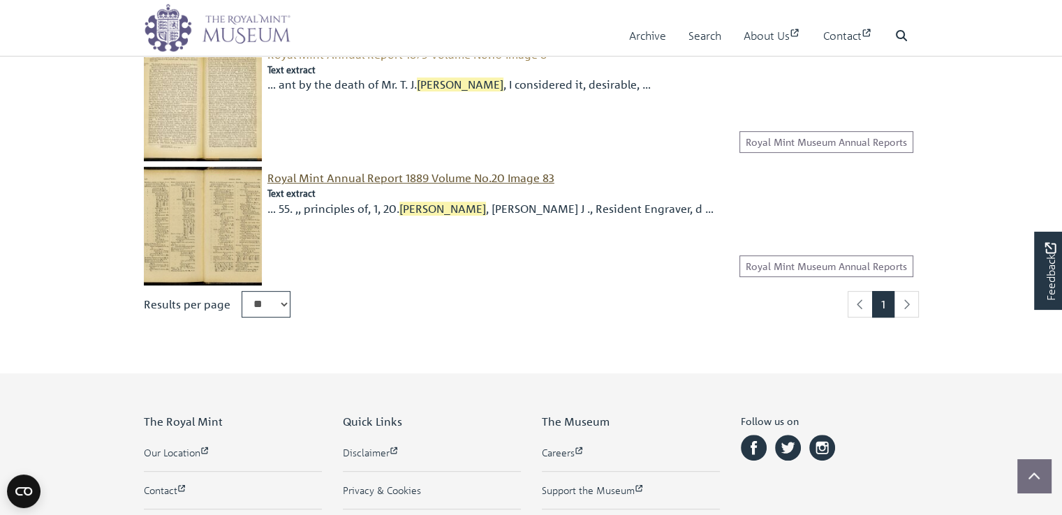
click at [499, 178] on span "Royal Mint Annual Report 1889 Volume No.20 Image 83" at bounding box center [410, 178] width 287 height 14
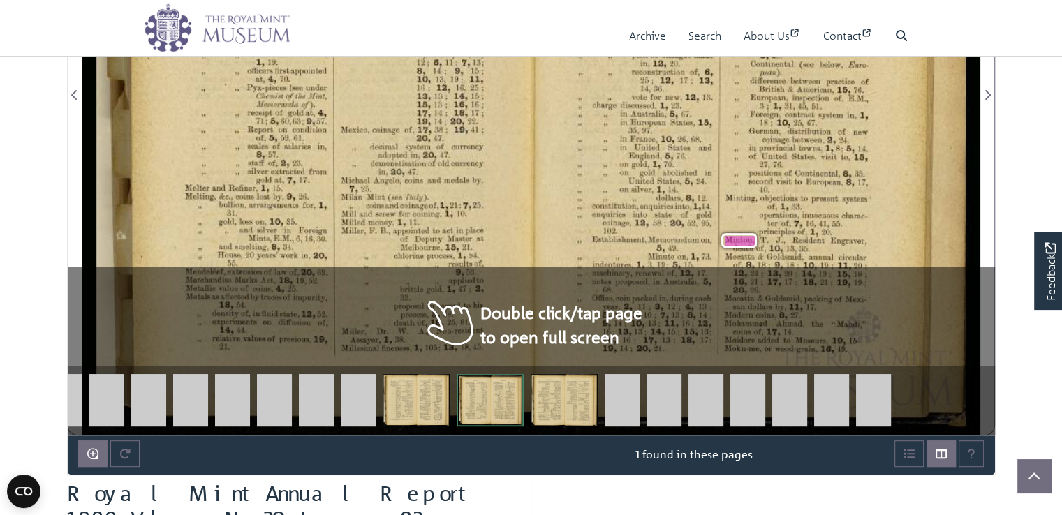
scroll to position [503, 0]
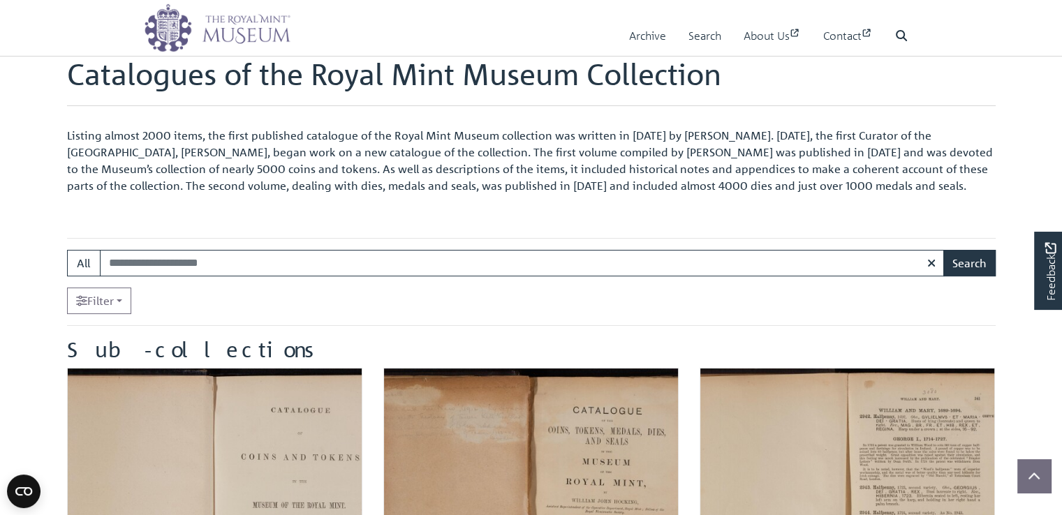
scroll to position [73, 0]
